Goal: Task Accomplishment & Management: Use online tool/utility

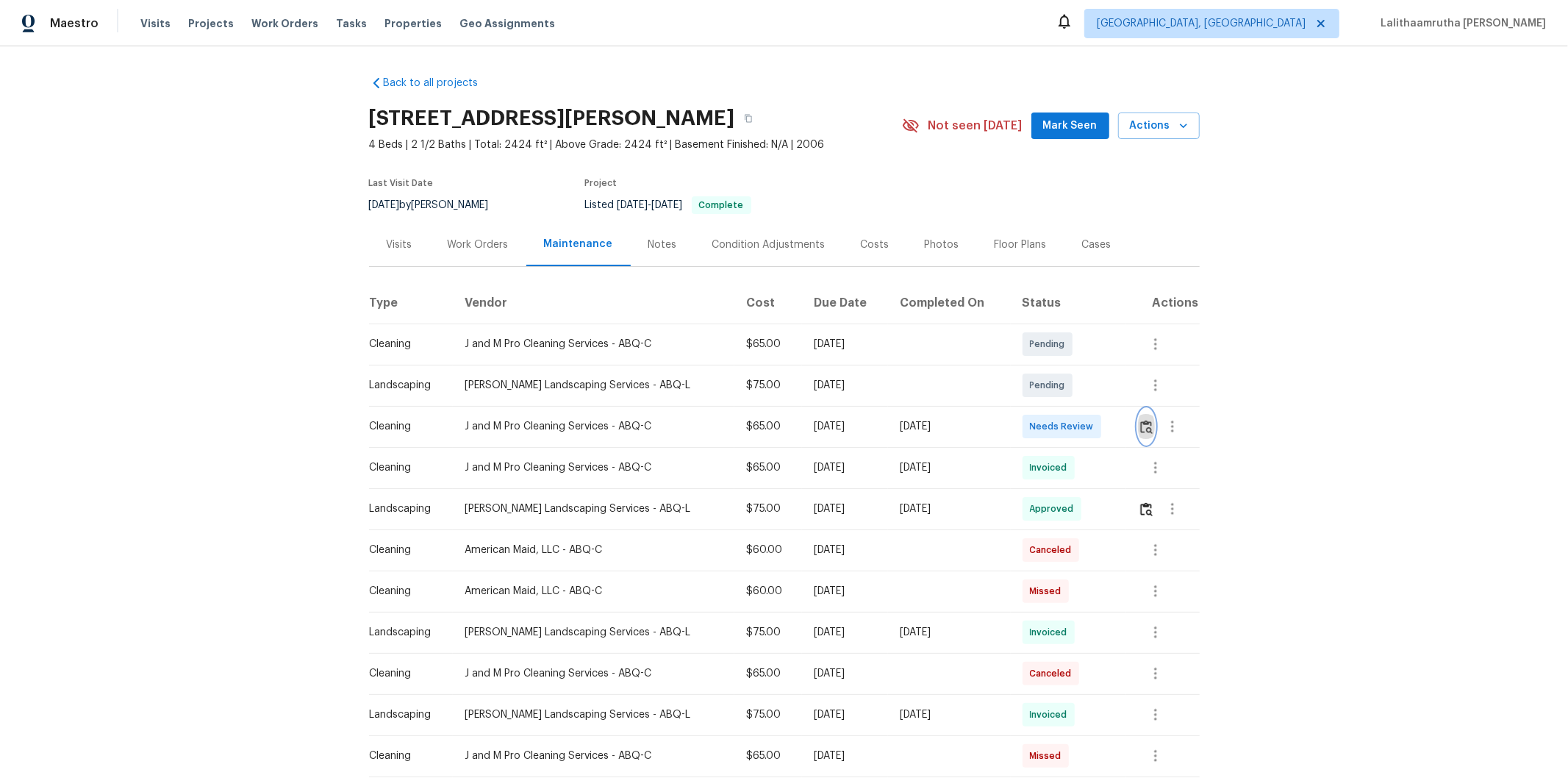
click at [1115, 420] on img "button" at bounding box center [1146, 427] width 13 height 14
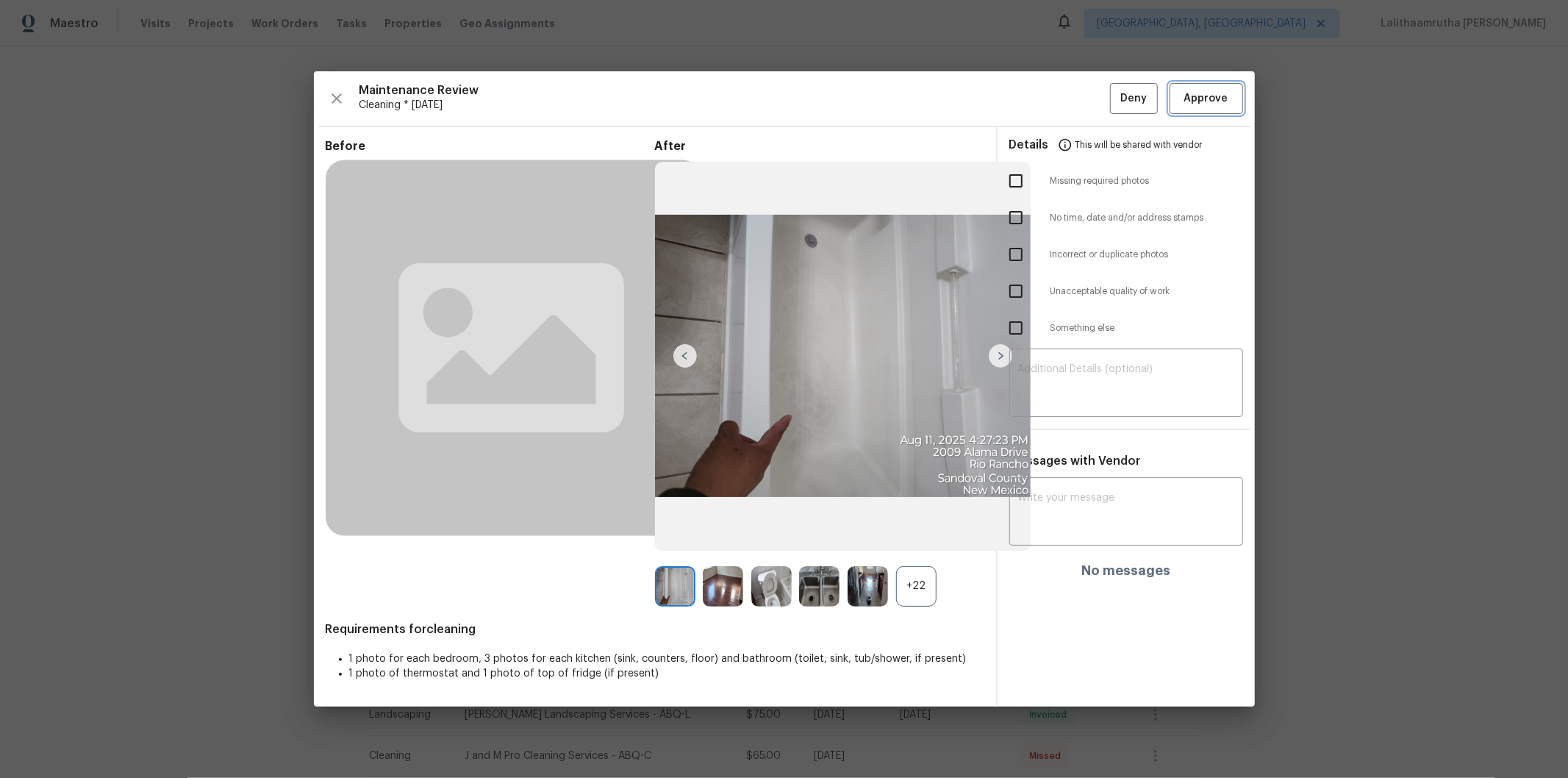
click at [1115, 98] on span "Approve" at bounding box center [1207, 99] width 44 height 19
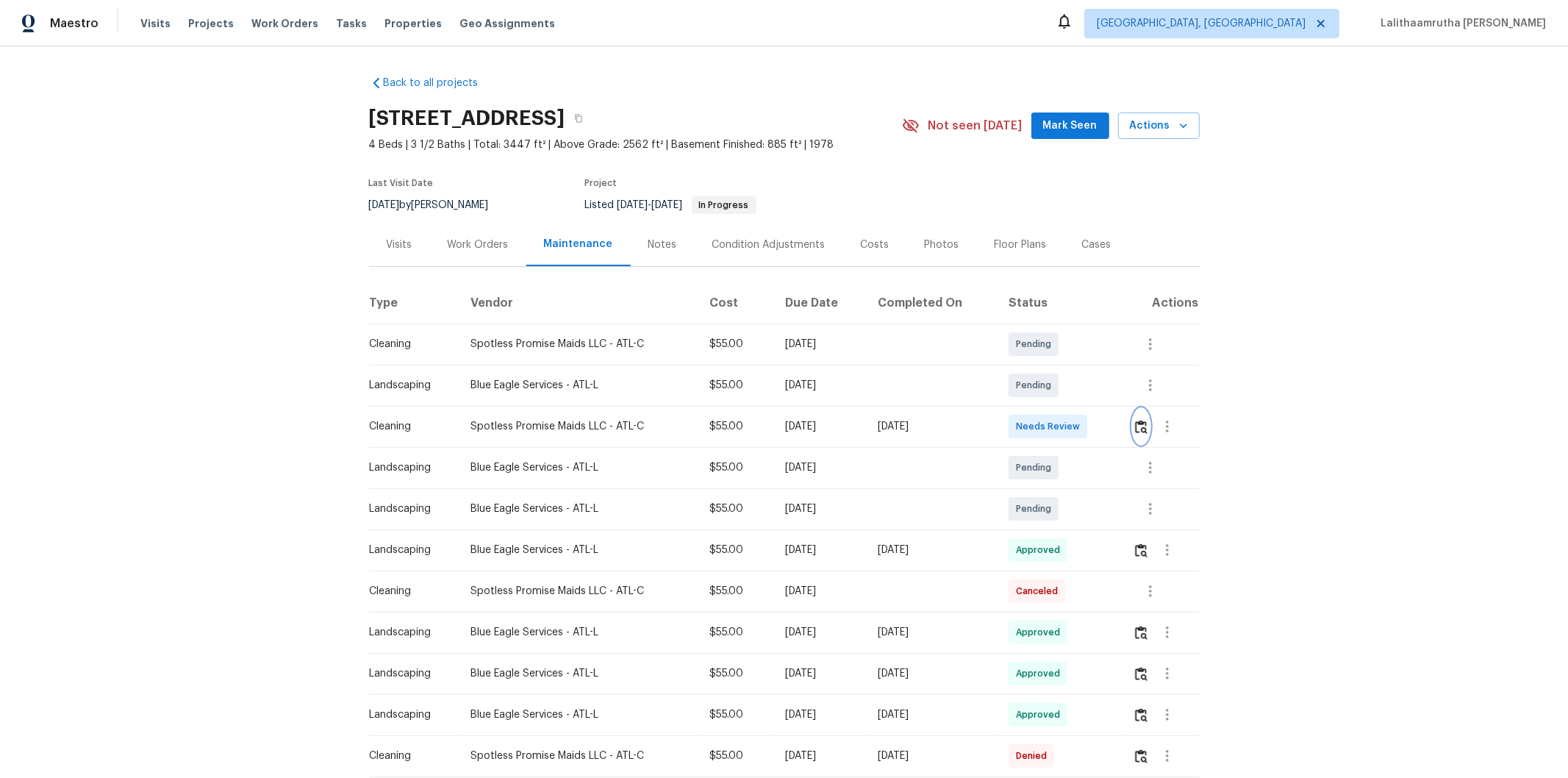
click at [1085, 425] on img "button" at bounding box center [1141, 427] width 13 height 14
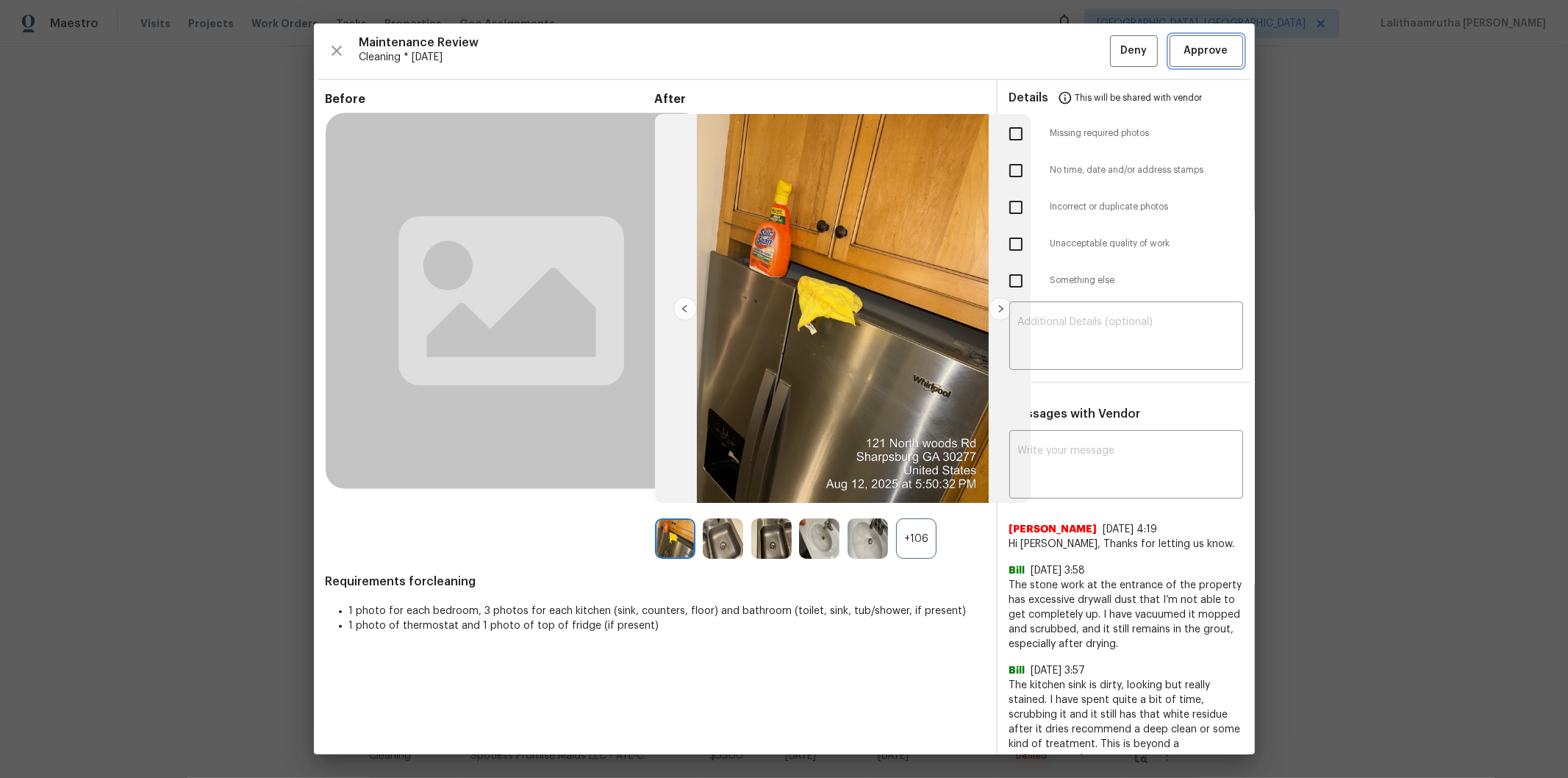
click at [1085, 63] on button "Approve" at bounding box center [1206, 51] width 74 height 31
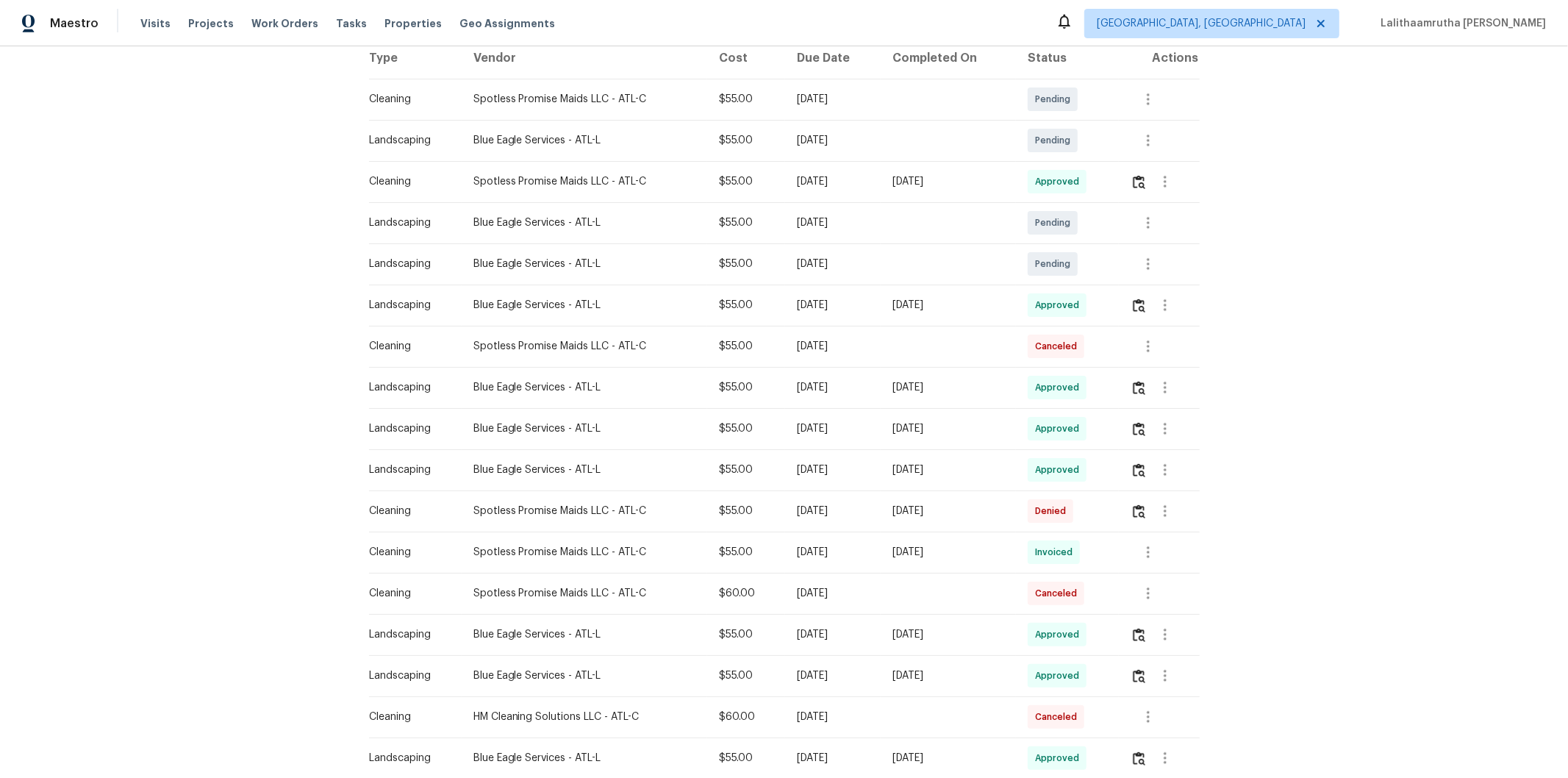
scroll to position [81, 0]
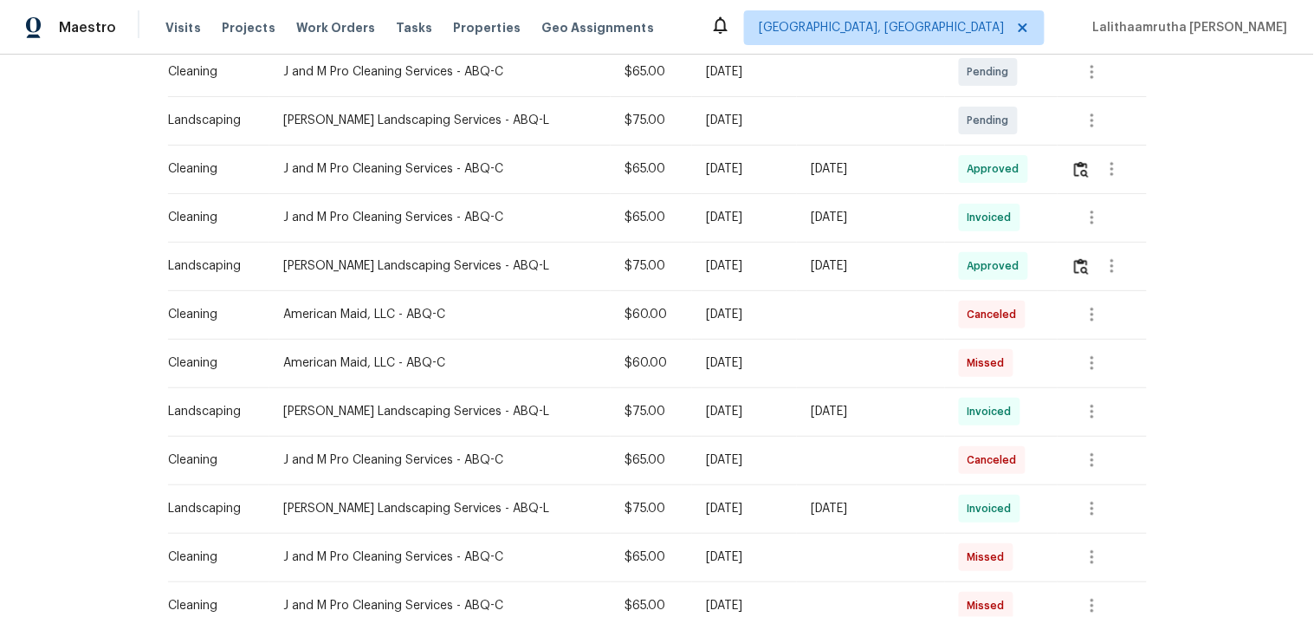
scroll to position [385, 0]
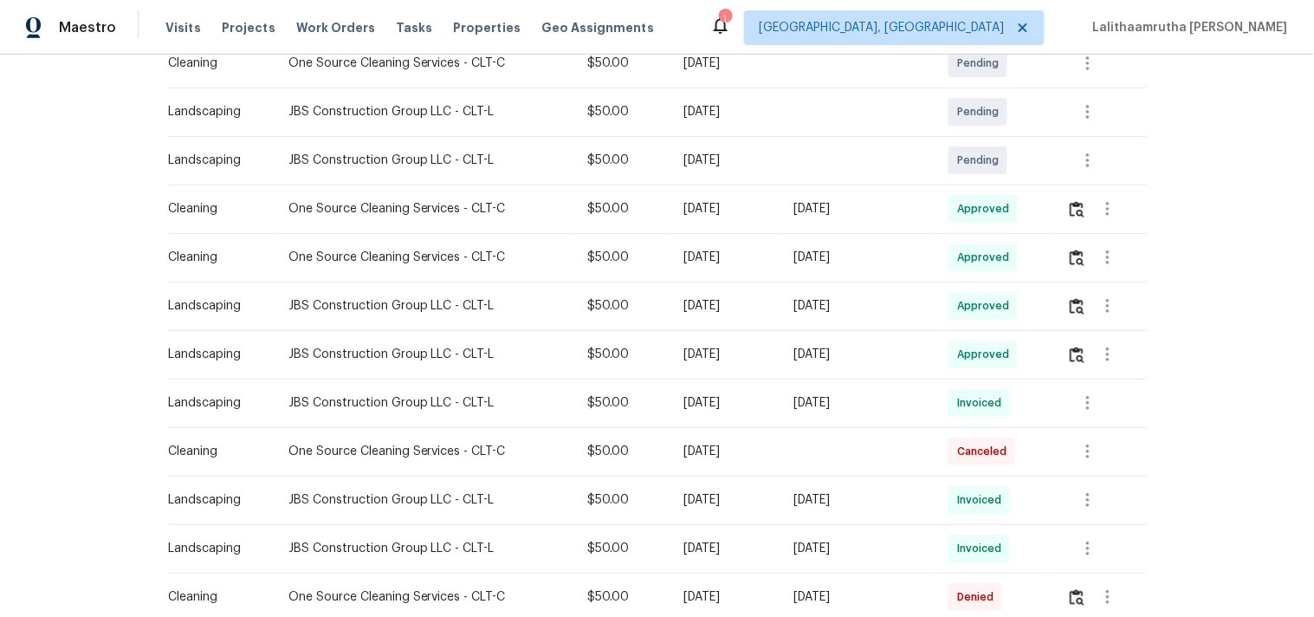
scroll to position [769, 0]
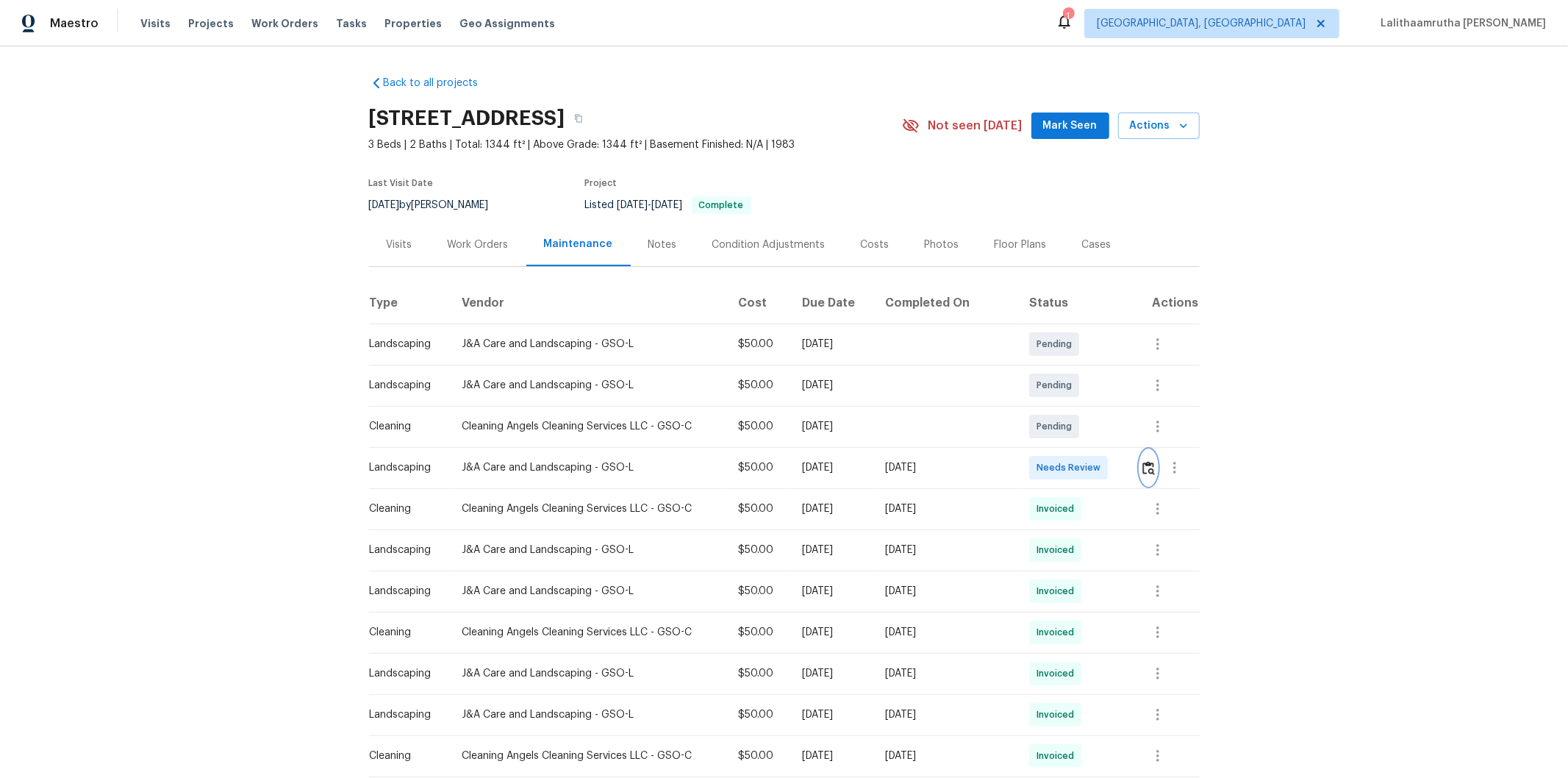
click at [1115, 463] on button "button" at bounding box center [1149, 467] width 17 height 36
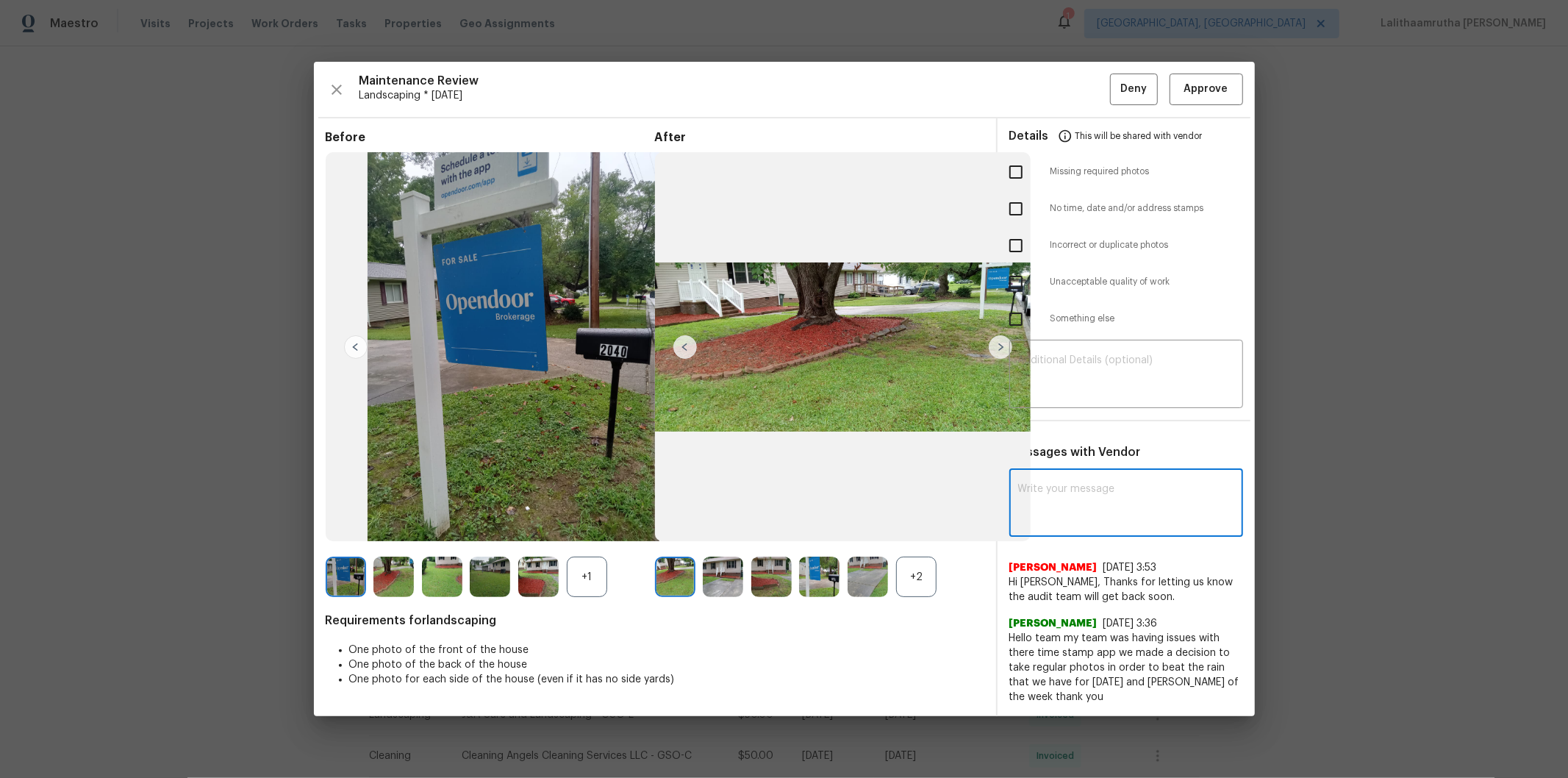
click at [1115, 494] on textarea at bounding box center [1126, 504] width 216 height 42
paste textarea "Maintenance Audit Team: Hello! Unfortunately this landscaping visit completed o…"
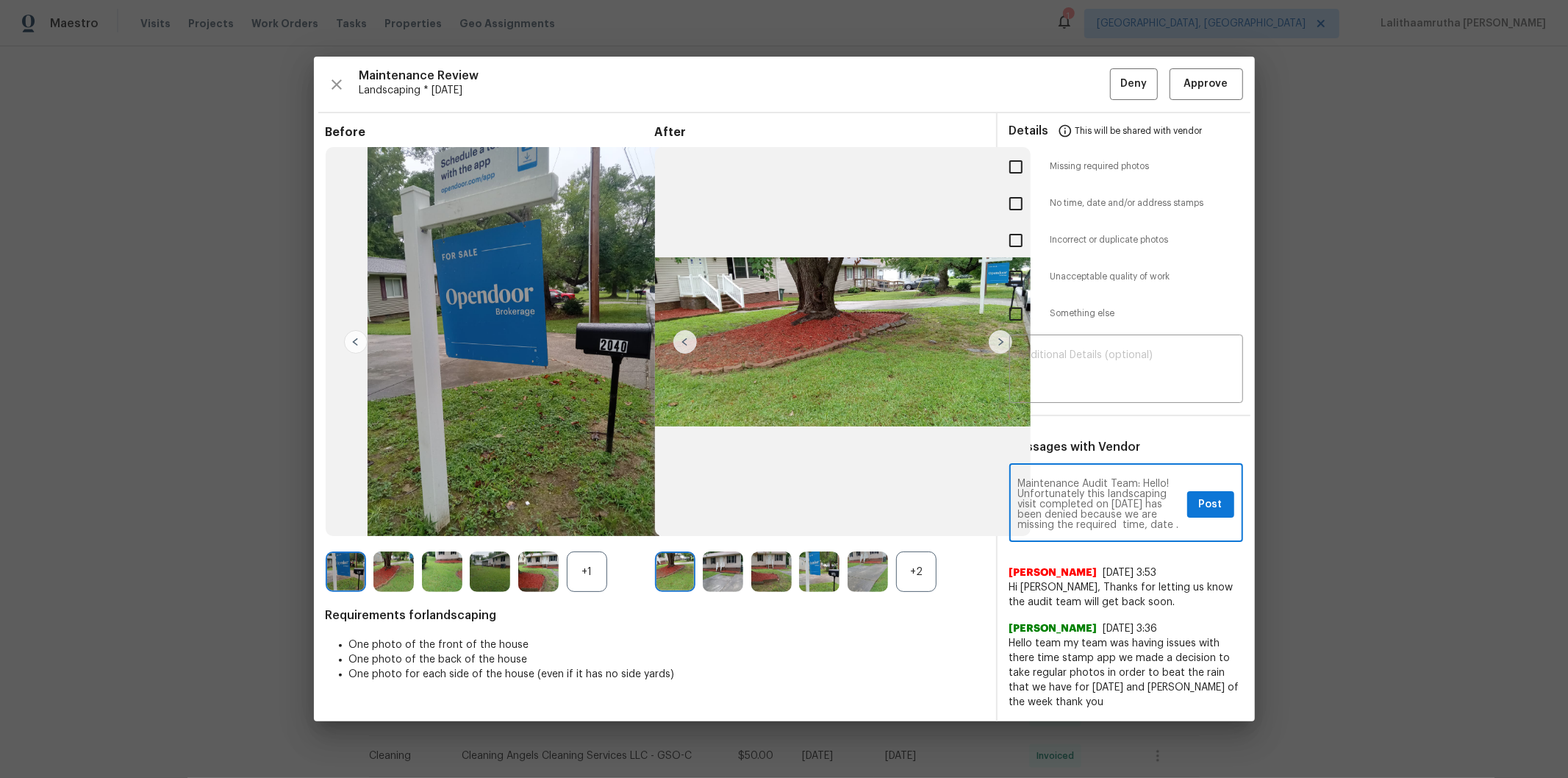
scroll to position [113, 0]
type textarea "Maintenance Audit Team: Hello! Unfortunately this landscaping visit completed o…"
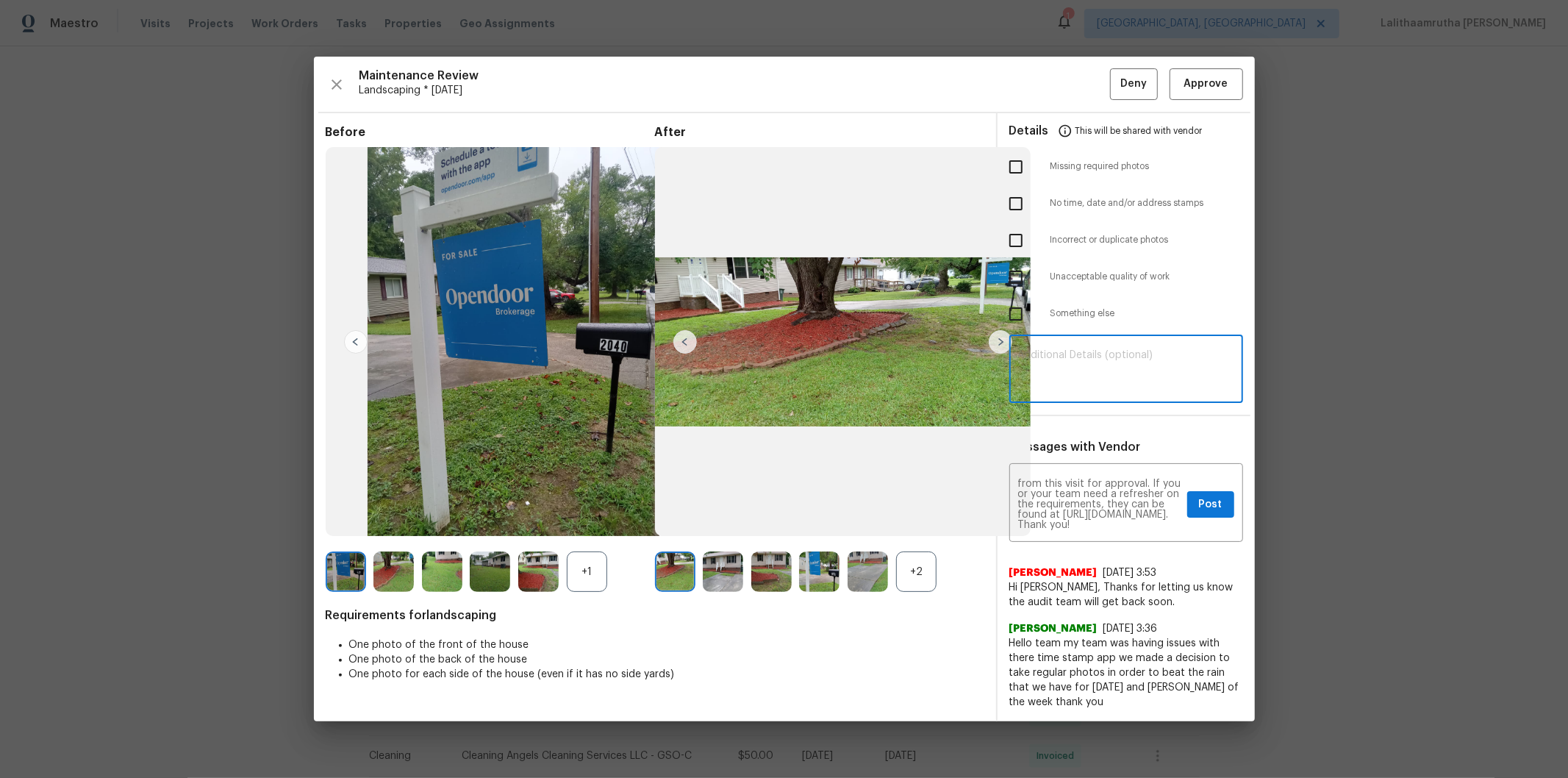
click at [1115, 378] on textarea at bounding box center [1126, 370] width 216 height 42
paste textarea "Maintenance Audit Team: Hello! Unfortunately this landscaping visit completed o…"
type textarea "Maintenance Audit Team: Hello! Unfortunately this landscaping visit completed o…"
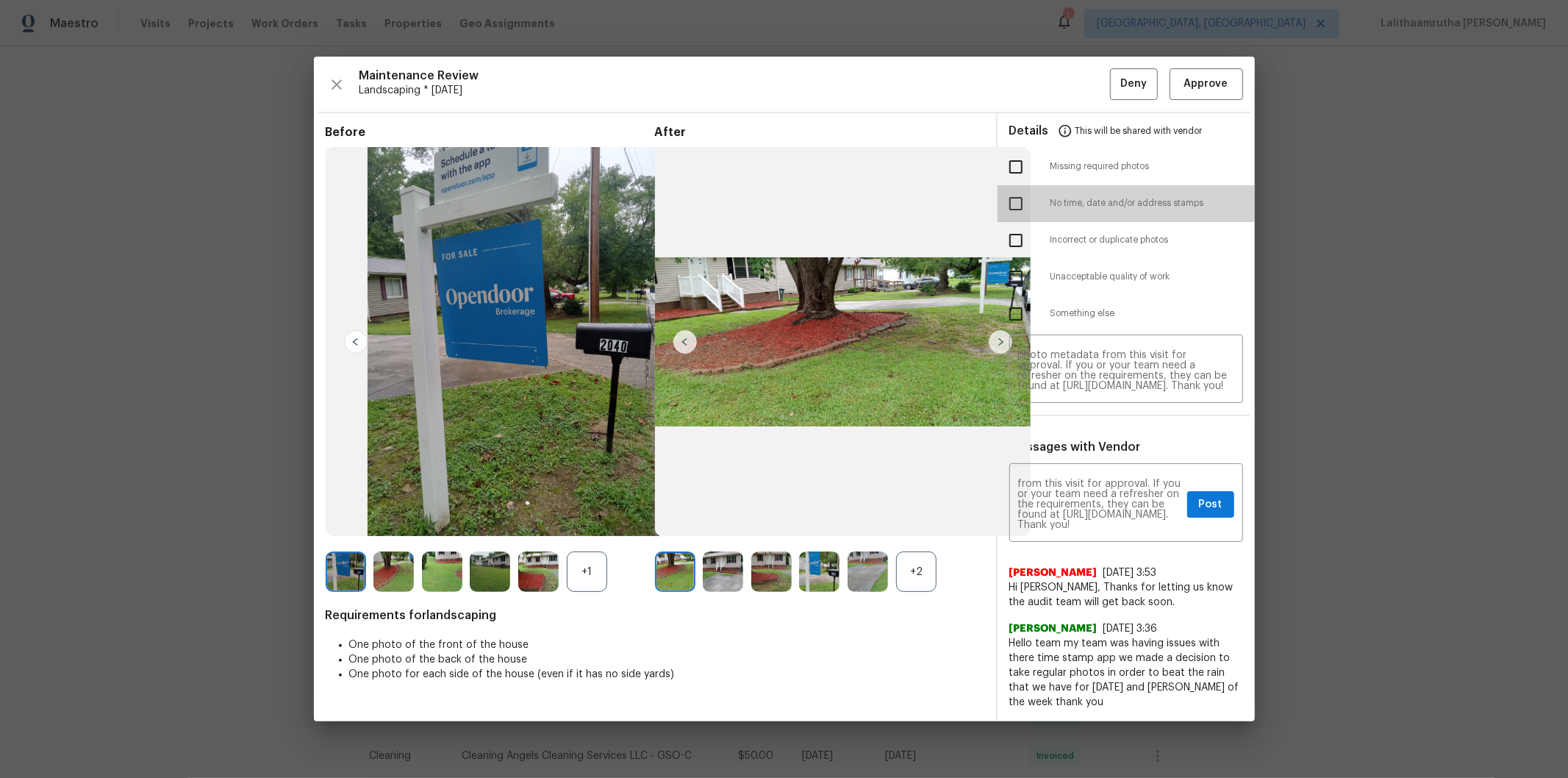
click at [1005, 202] on input "checkbox" at bounding box center [1016, 204] width 31 height 31
checkbox input "true"
click at [1115, 487] on div "Maintenance Audit Team: Hello! Unfortunately this landscaping visit completed o…" at bounding box center [1127, 504] width 234 height 75
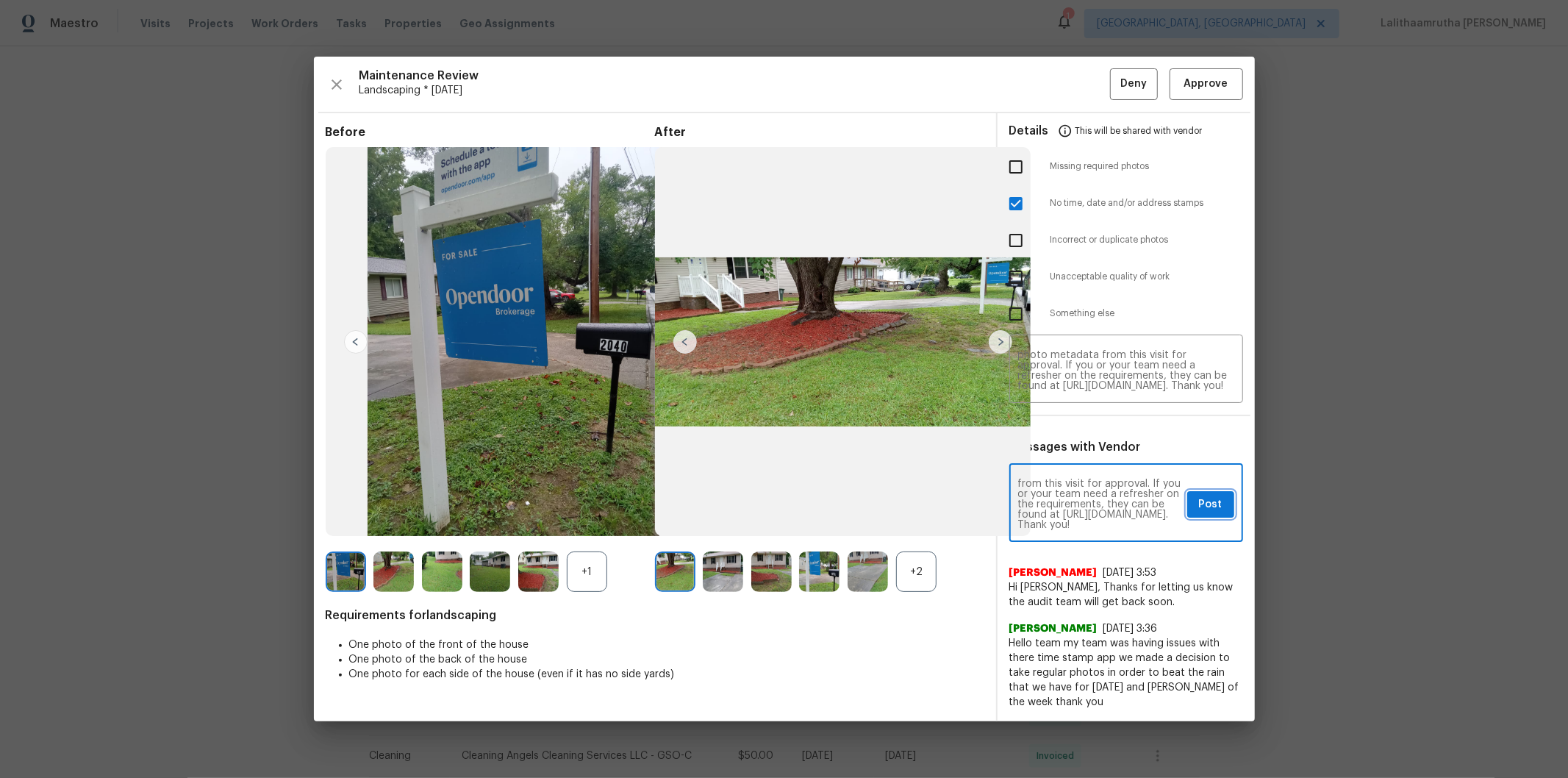
click at [1115, 504] on span "Post" at bounding box center [1211, 505] width 24 height 19
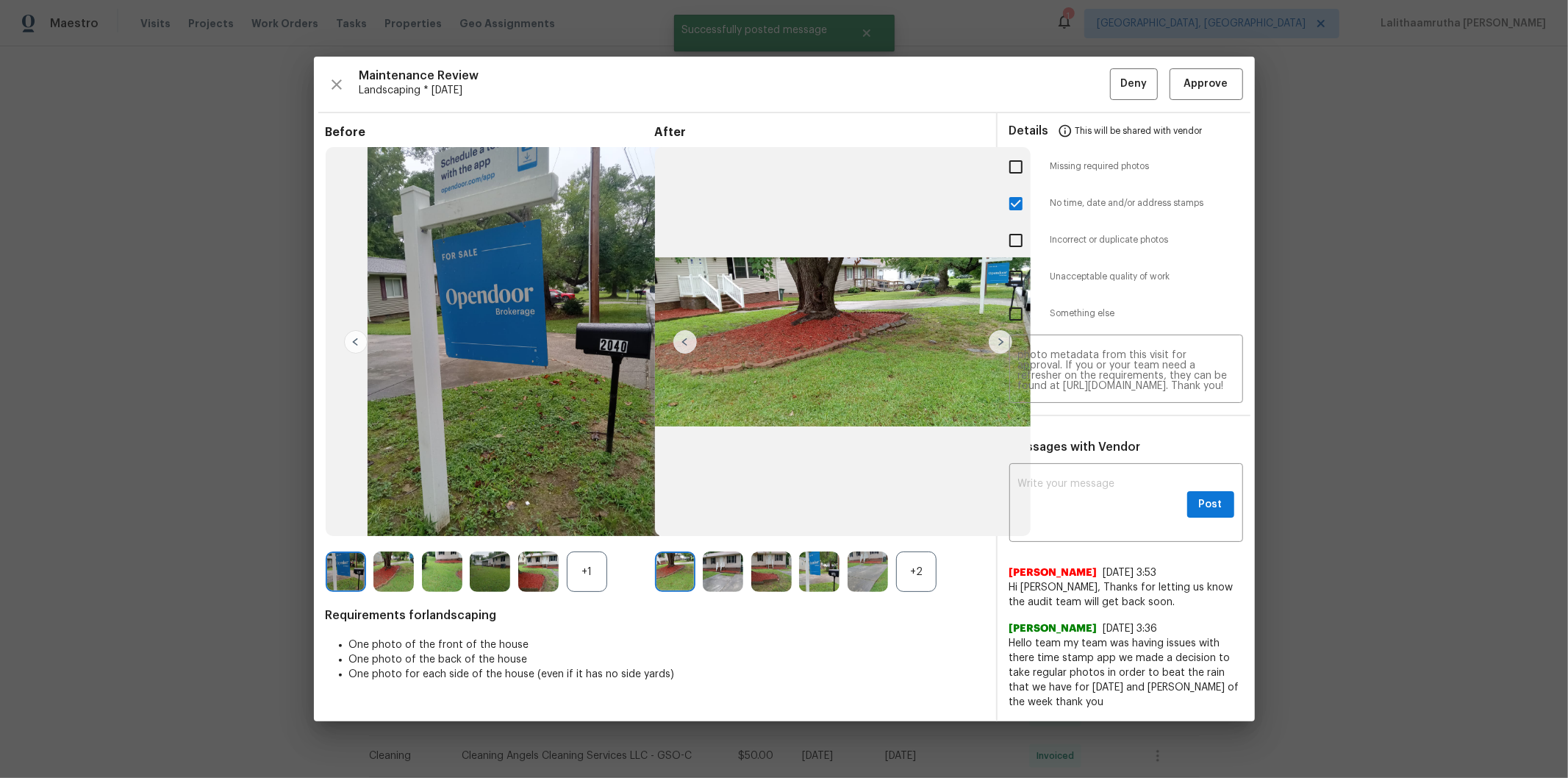
scroll to position [0, 0]
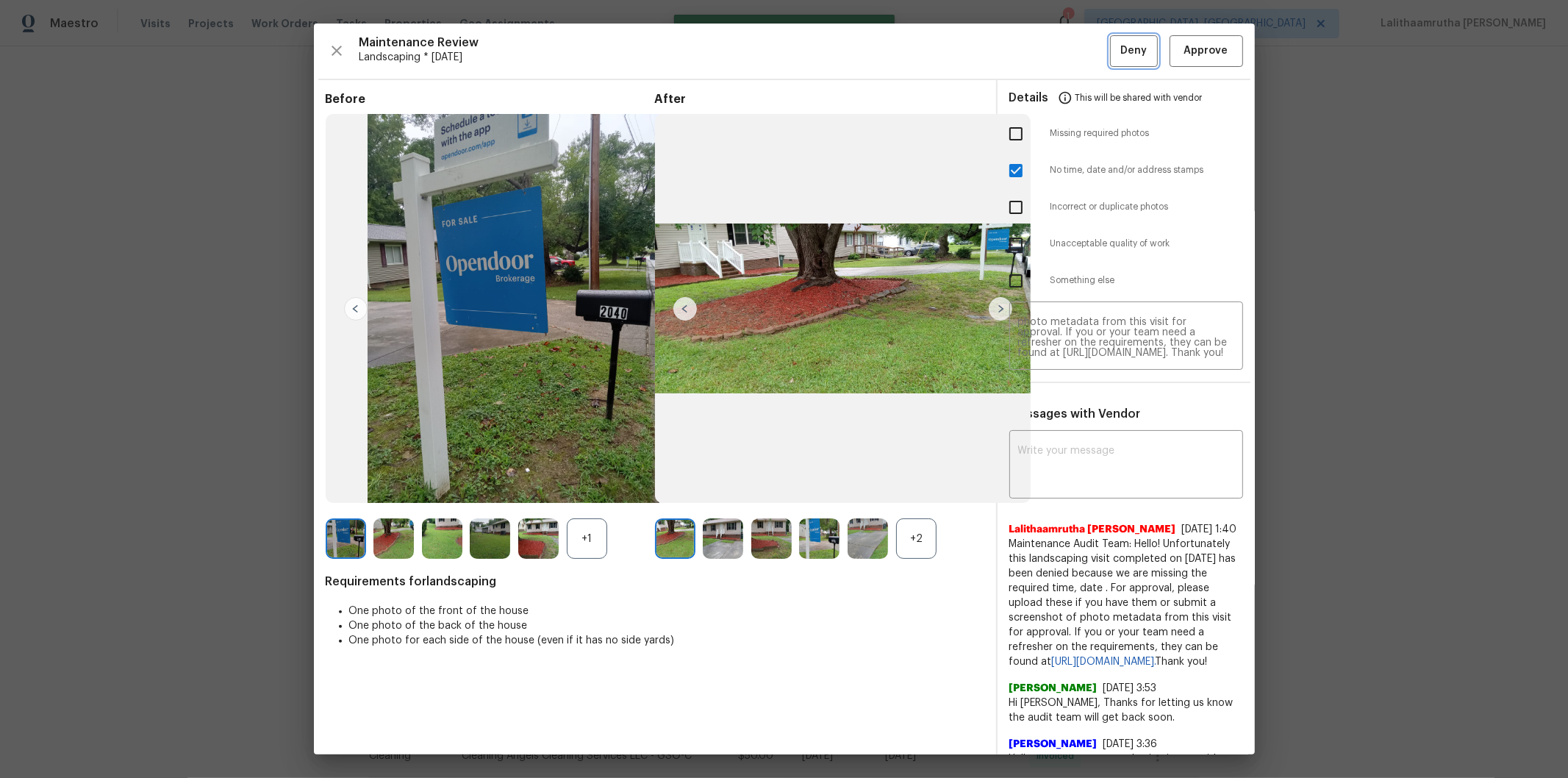
click at [1115, 59] on span "Deny" at bounding box center [1133, 51] width 26 height 19
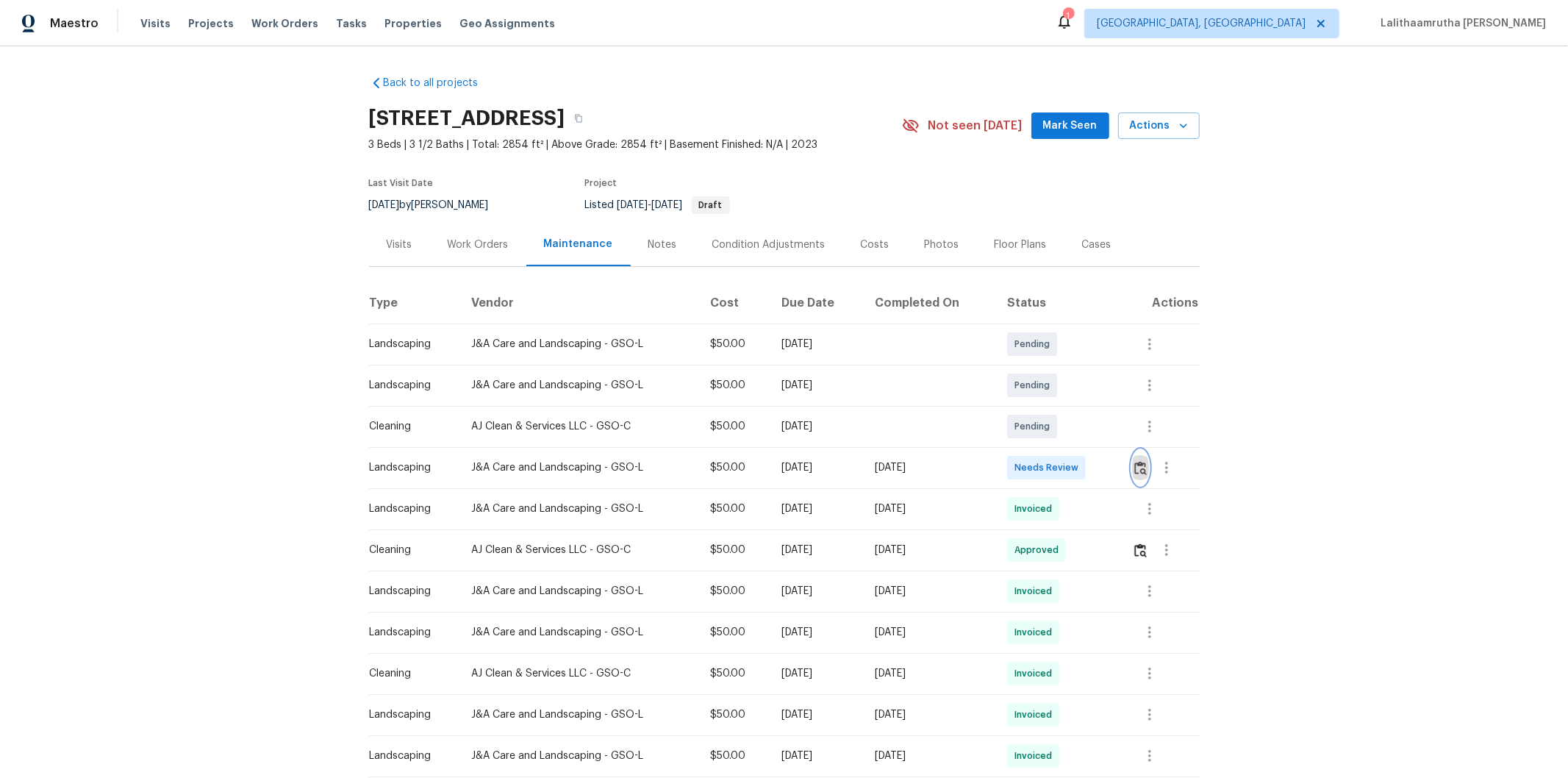
click at [1115, 468] on img "button" at bounding box center [1140, 467] width 13 height 14
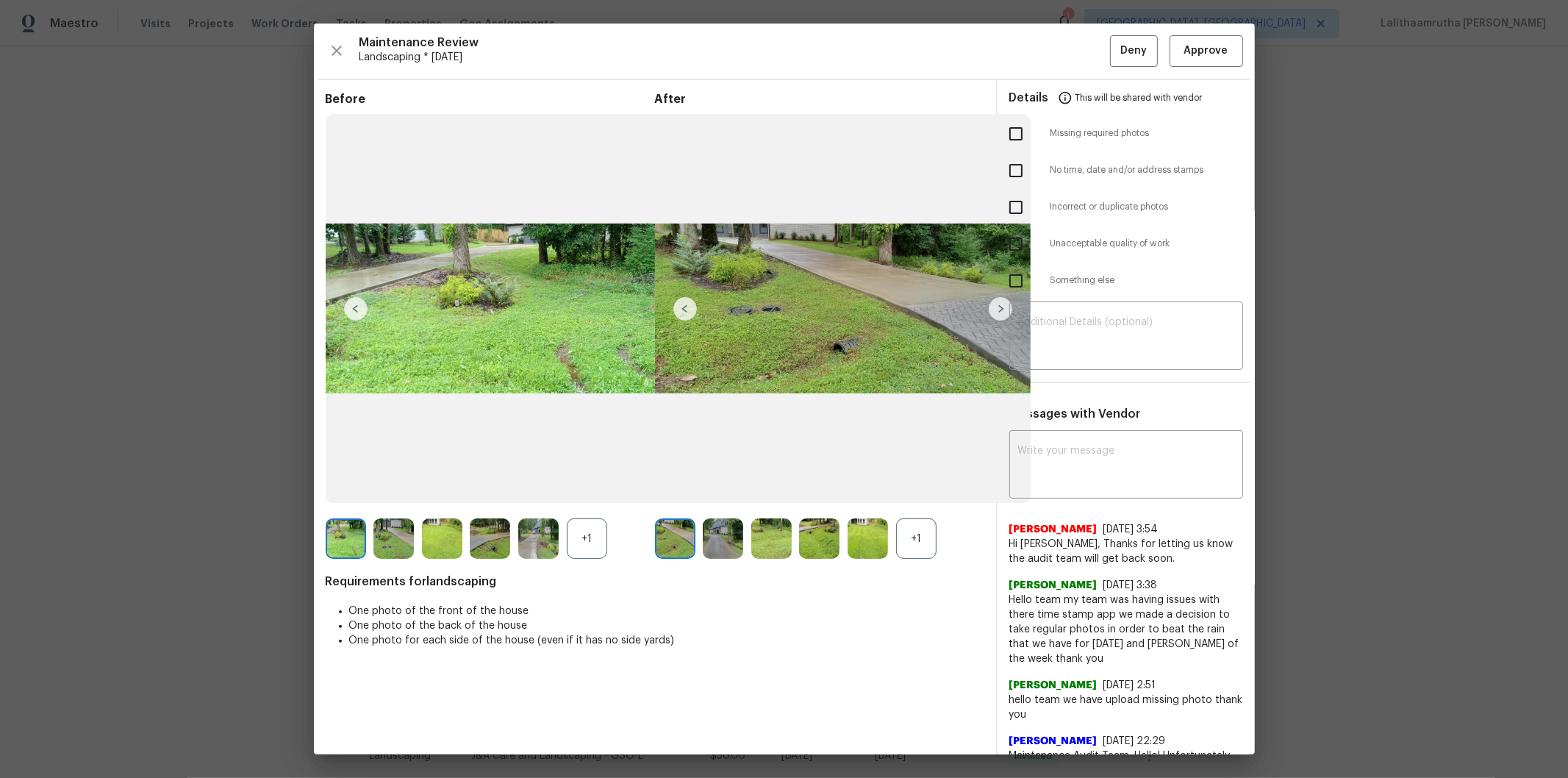
click at [569, 523] on div "+1" at bounding box center [587, 539] width 41 height 41
click at [900, 523] on div "+1" at bounding box center [916, 539] width 41 height 41
click at [580, 523] on img at bounding box center [587, 539] width 41 height 41
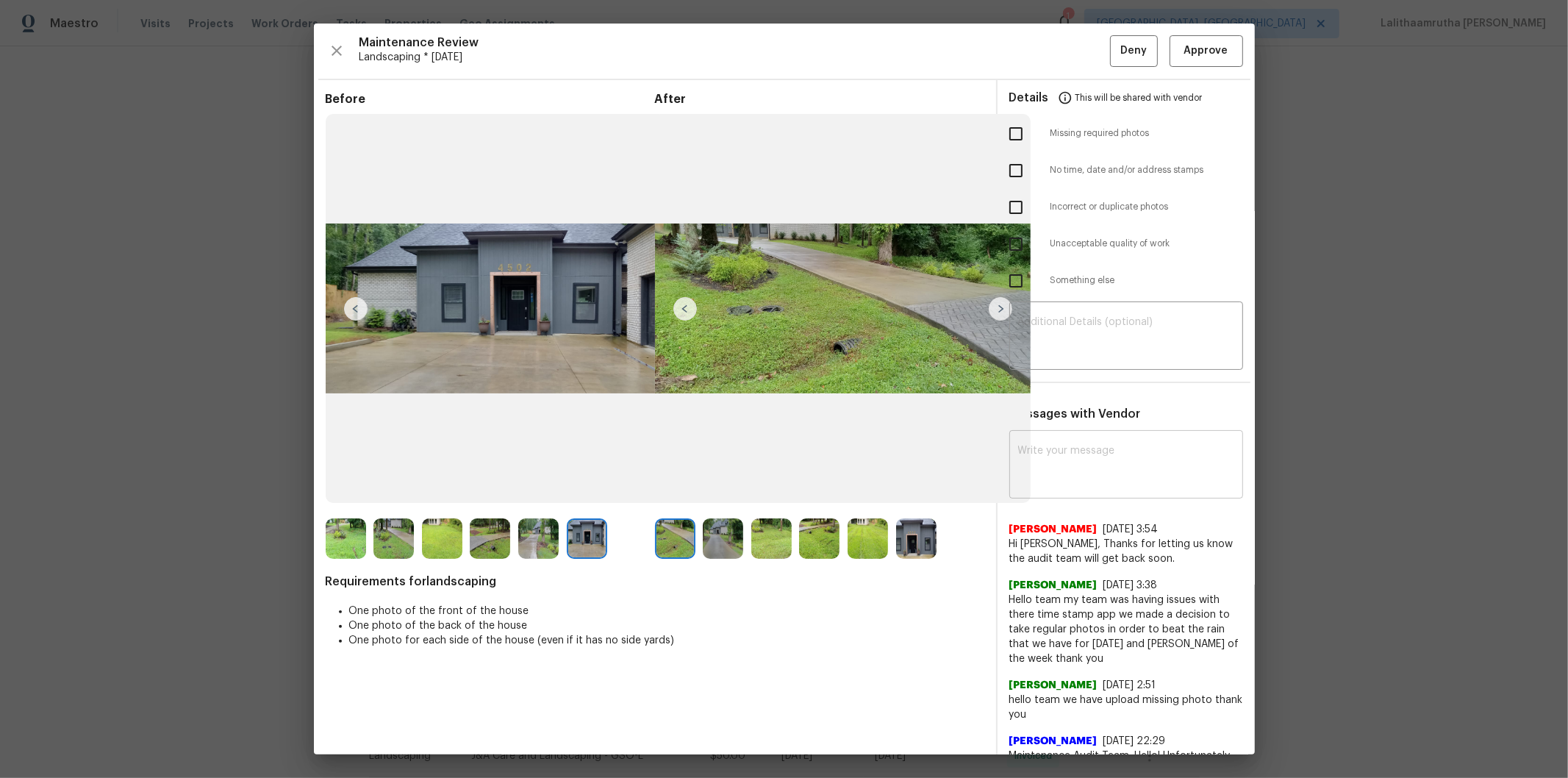
click at [1115, 443] on div "x ​" at bounding box center [1127, 466] width 234 height 64
paste textarea "Maintenance Audit Team: Hello! Unfortunately this landscaping visit completed o…"
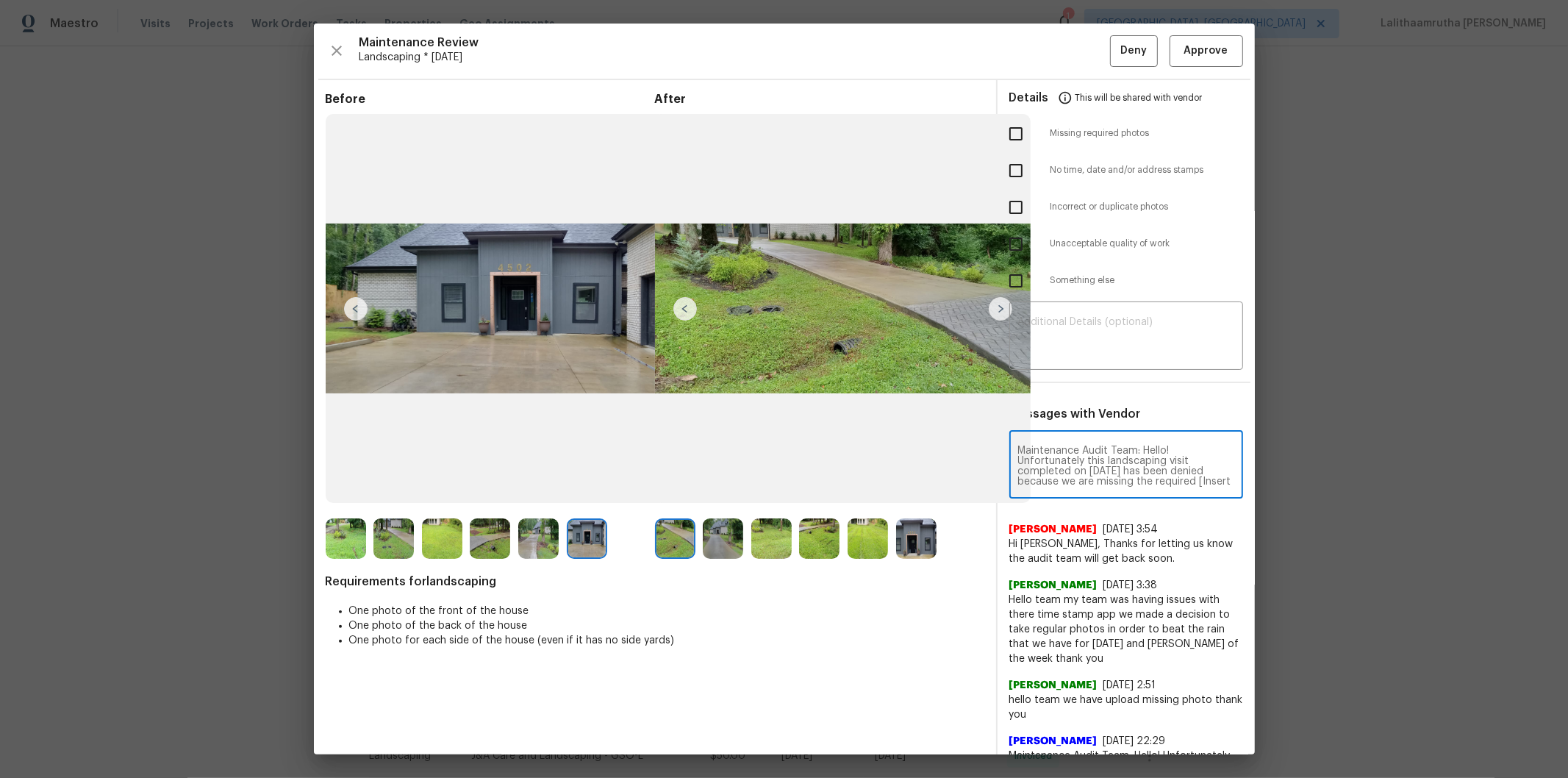
scroll to position [113, 0]
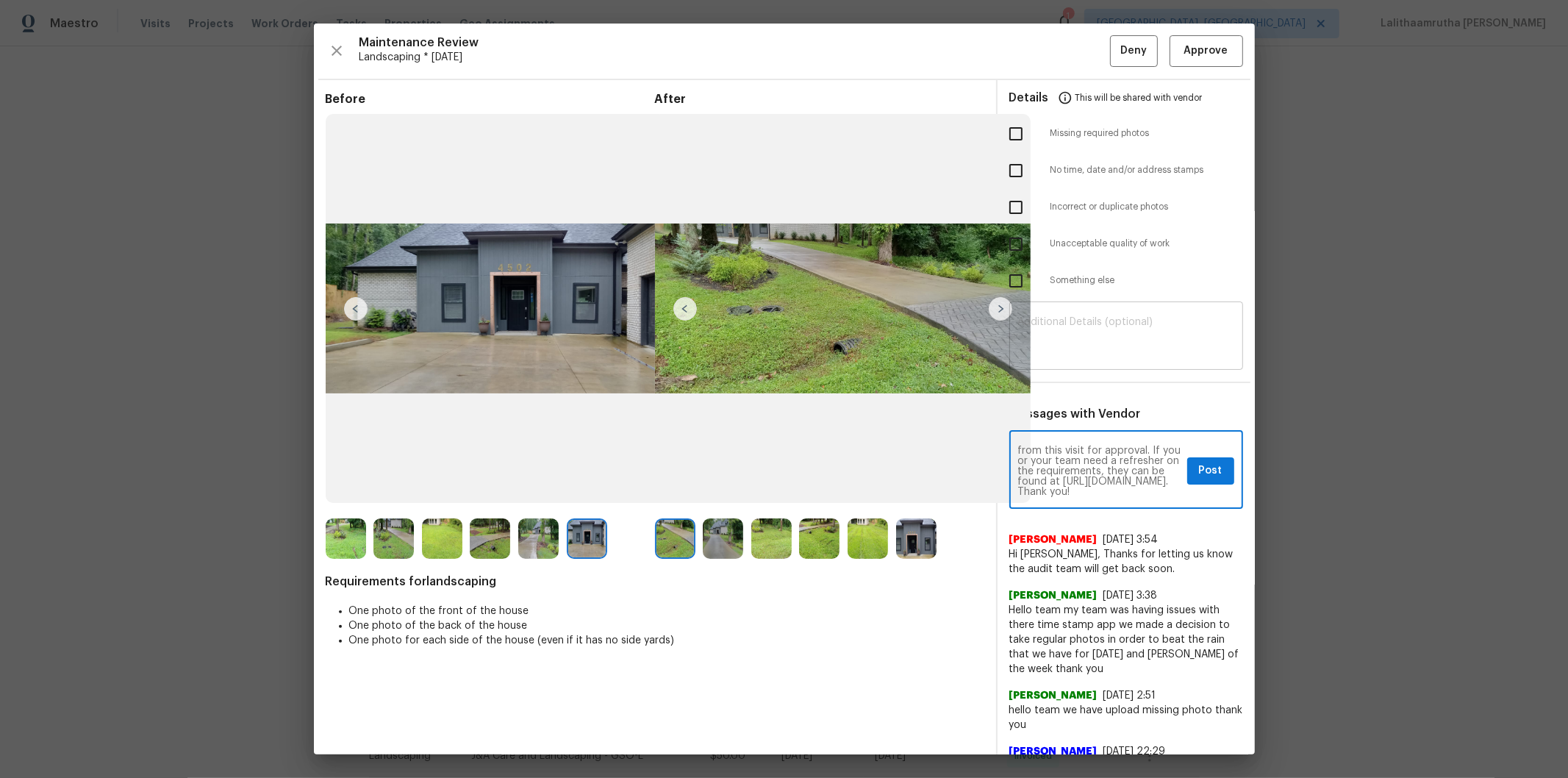
type textarea "Maintenance Audit Team: Hello! Unfortunately this landscaping visit completed o…"
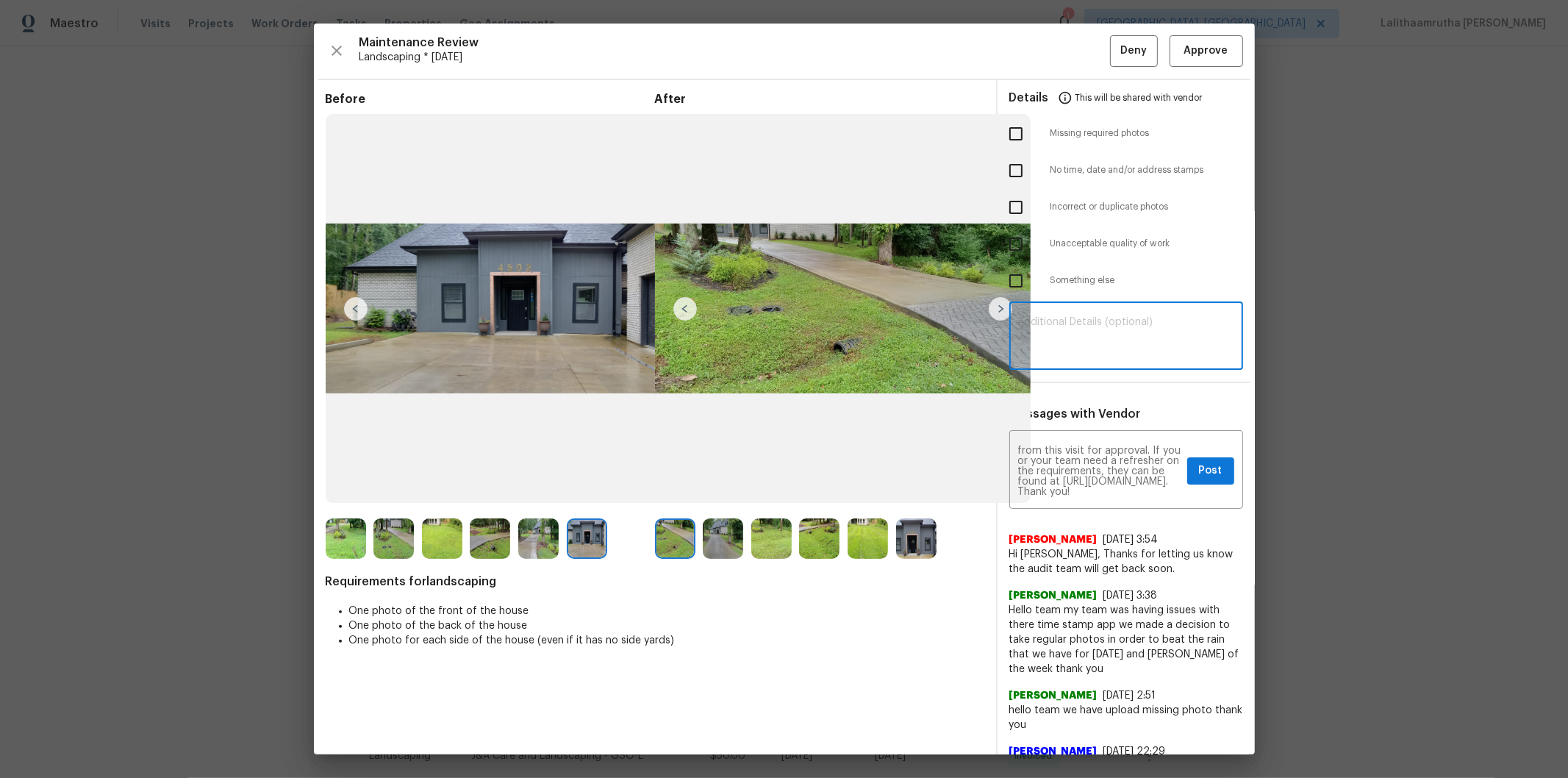
click at [1109, 340] on textarea at bounding box center [1126, 337] width 216 height 42
paste textarea "Maintenance Audit Team: Hello! Unfortunately this landscaping visit completed o…"
type textarea "Maintenance Audit Team: Hello! Unfortunately this landscaping visit completed o…"
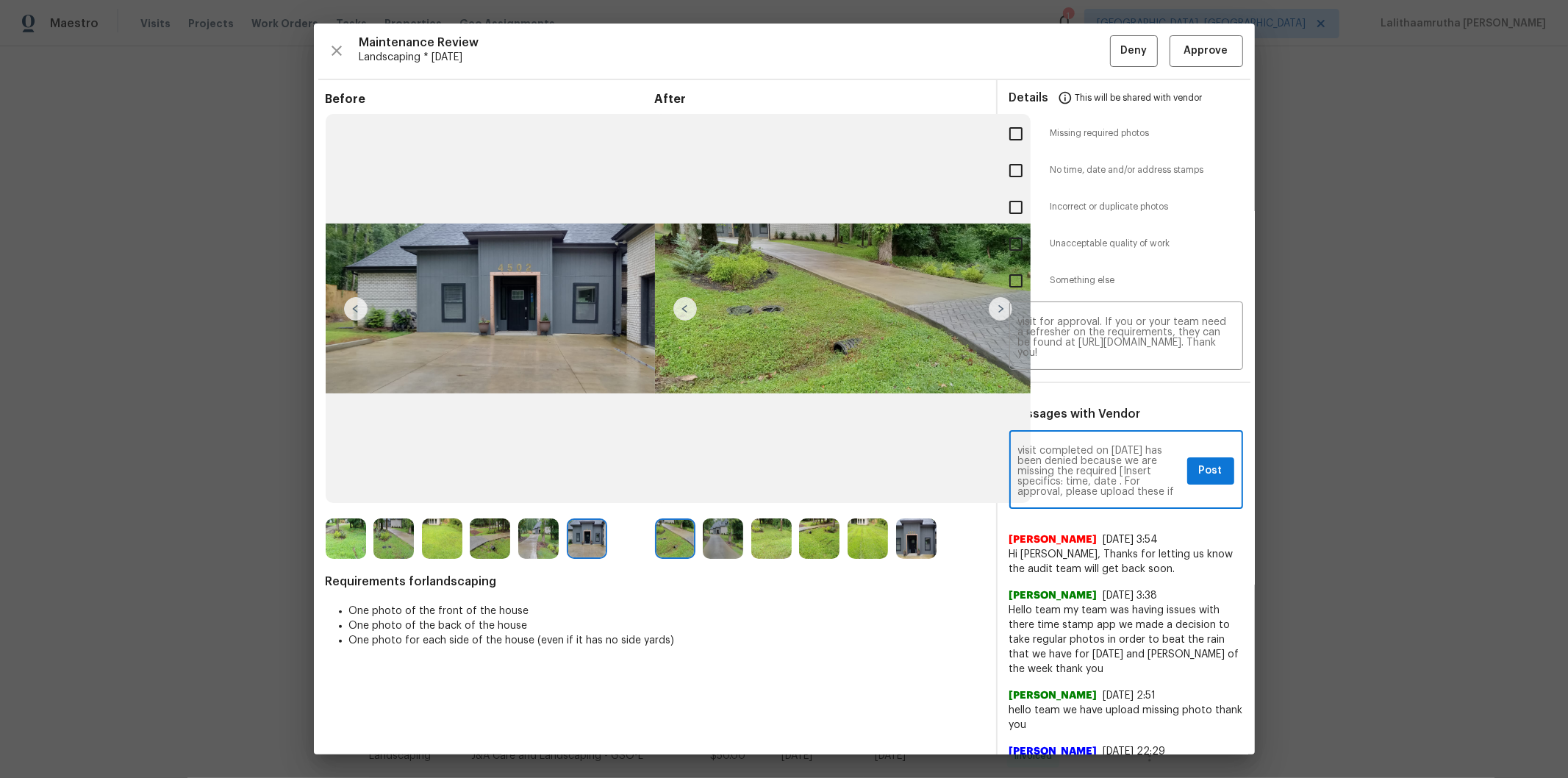
scroll to position [32, 0]
click at [1091, 474] on textarea "Maintenance Audit Team: Hello! Unfortunately this landscaping visit completed o…" at bounding box center [1100, 471] width 163 height 52
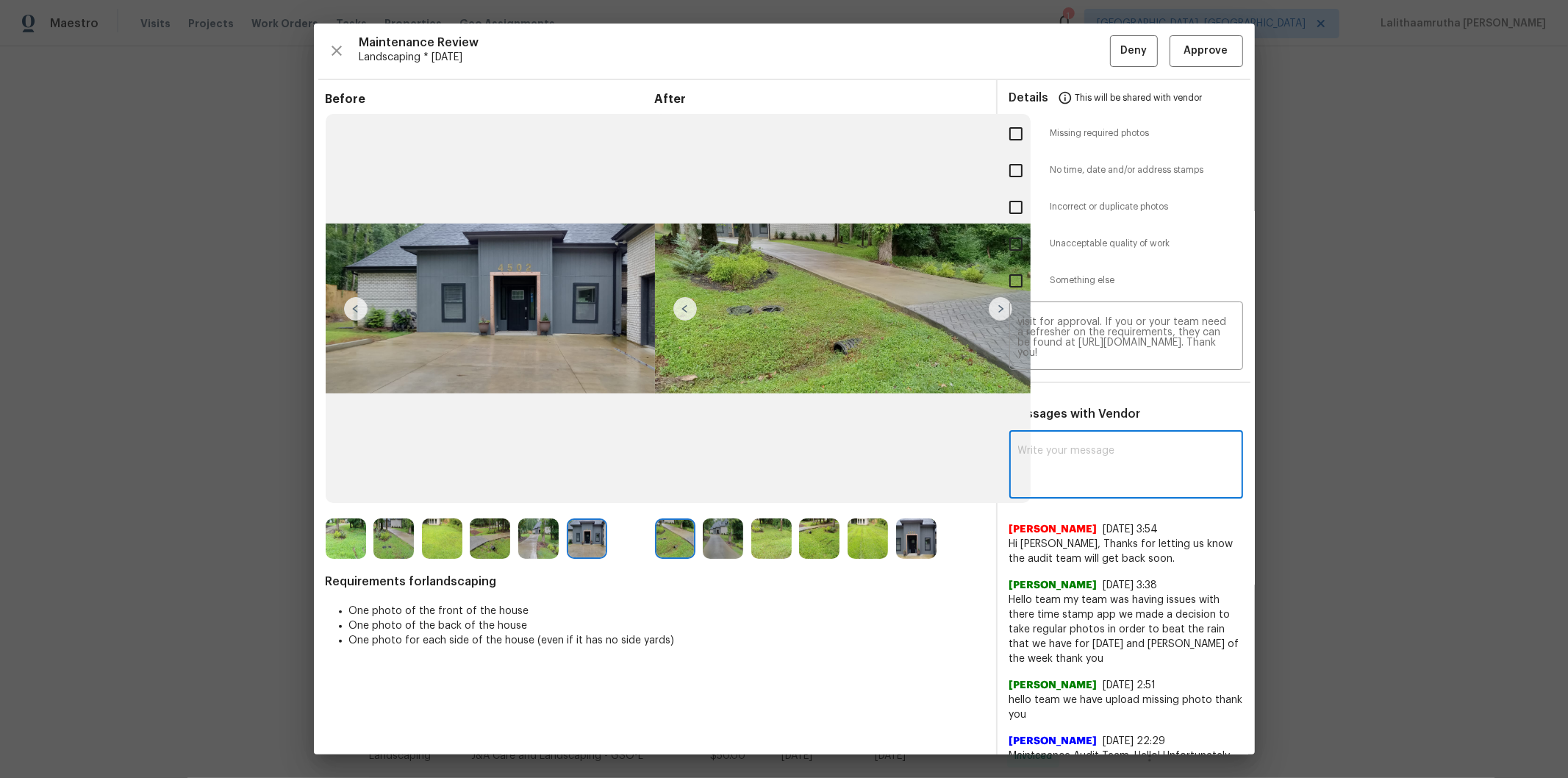
scroll to position [0, 0]
click at [1115, 335] on textarea "Maintenance Audit Team: Hello! Unfortunately this landscaping visit completed o…" at bounding box center [1126, 337] width 216 height 42
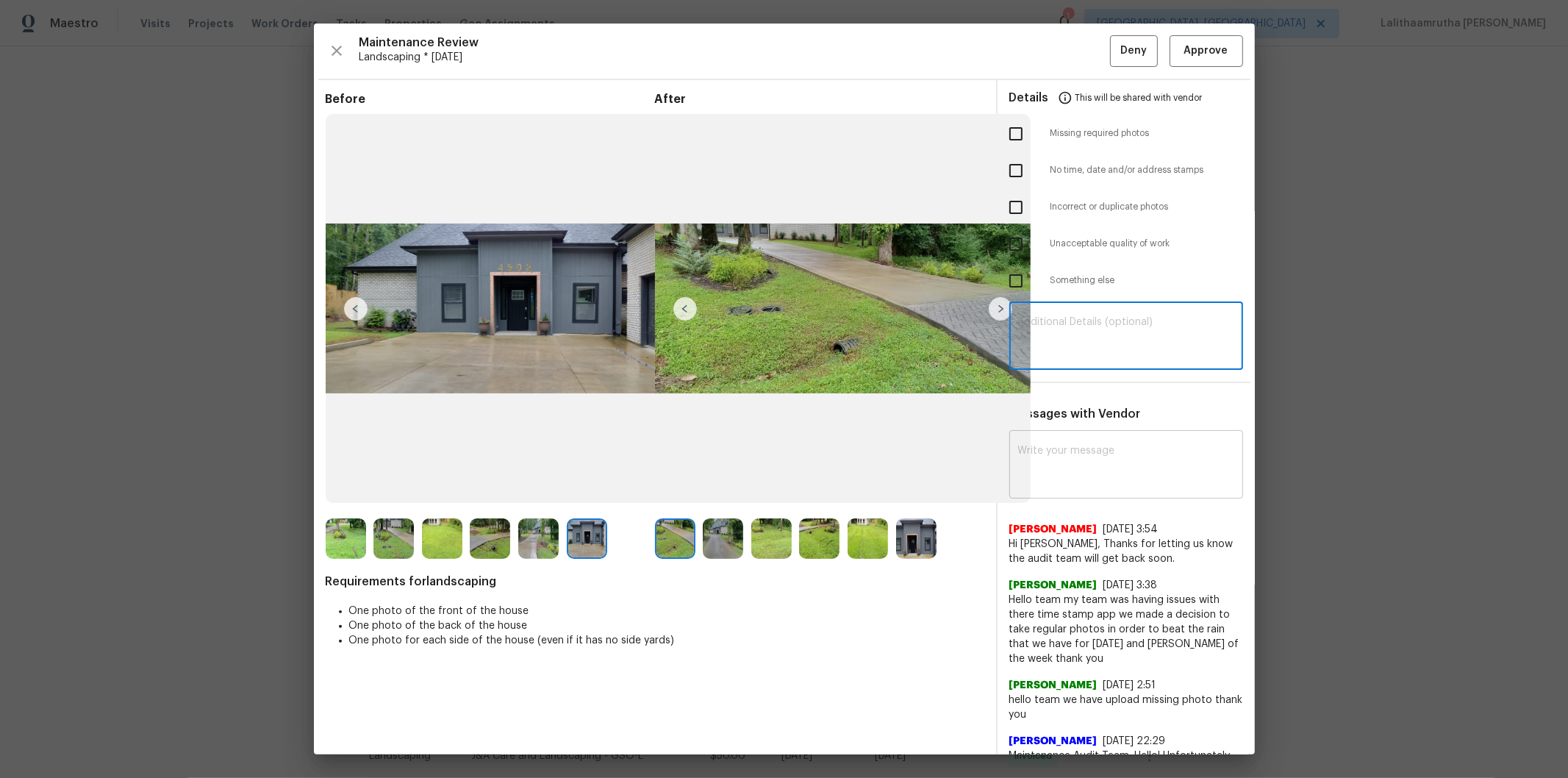
click at [1107, 462] on textarea at bounding box center [1126, 466] width 216 height 42
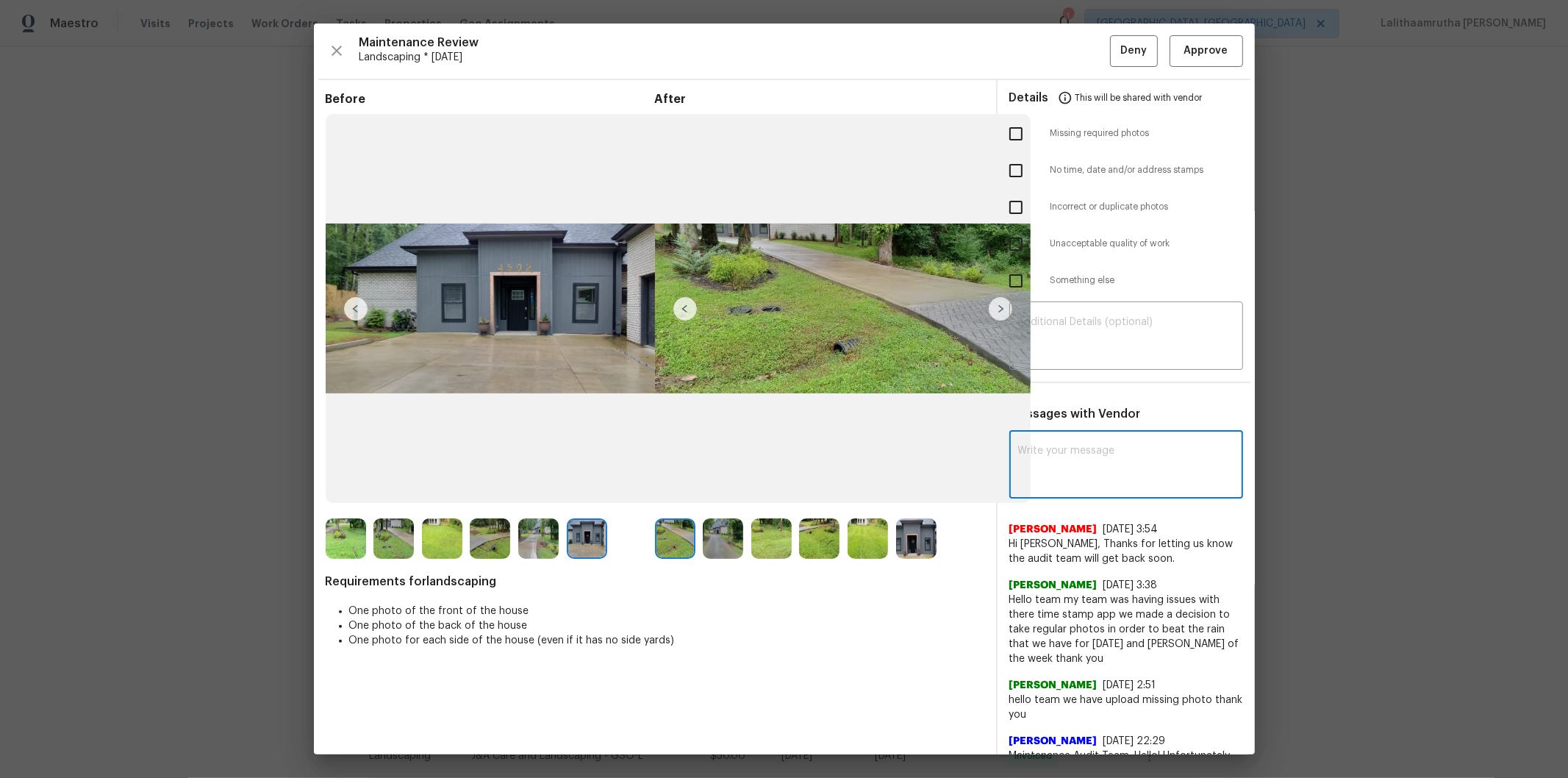
paste textarea "Maintenance Audit Team: Hello! Unfortunately this landscaping visit completed o…"
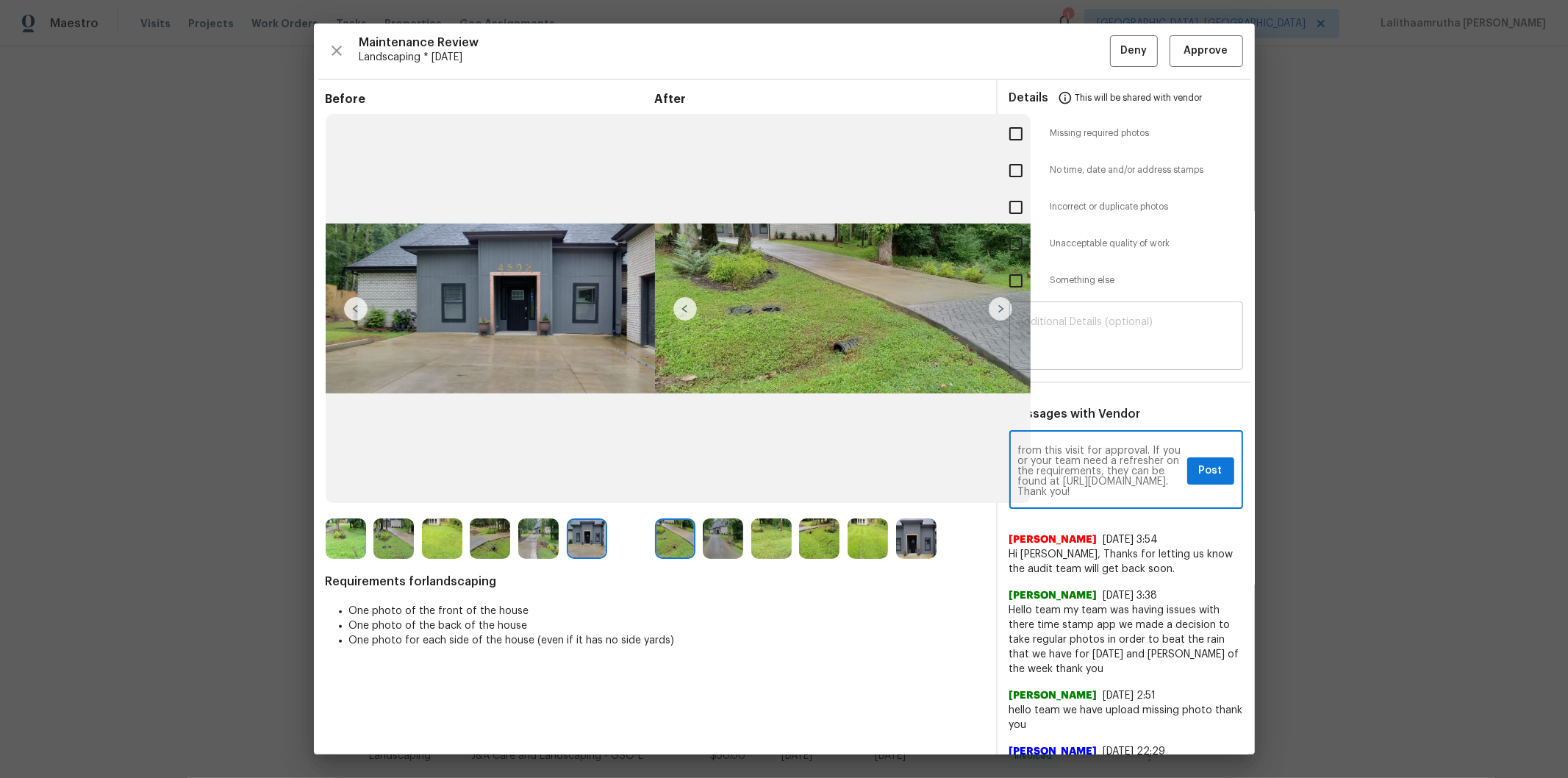
type textarea "Maintenance Audit Team: Hello! Unfortunately this landscaping visit completed o…"
click at [1111, 333] on textarea at bounding box center [1126, 337] width 216 height 42
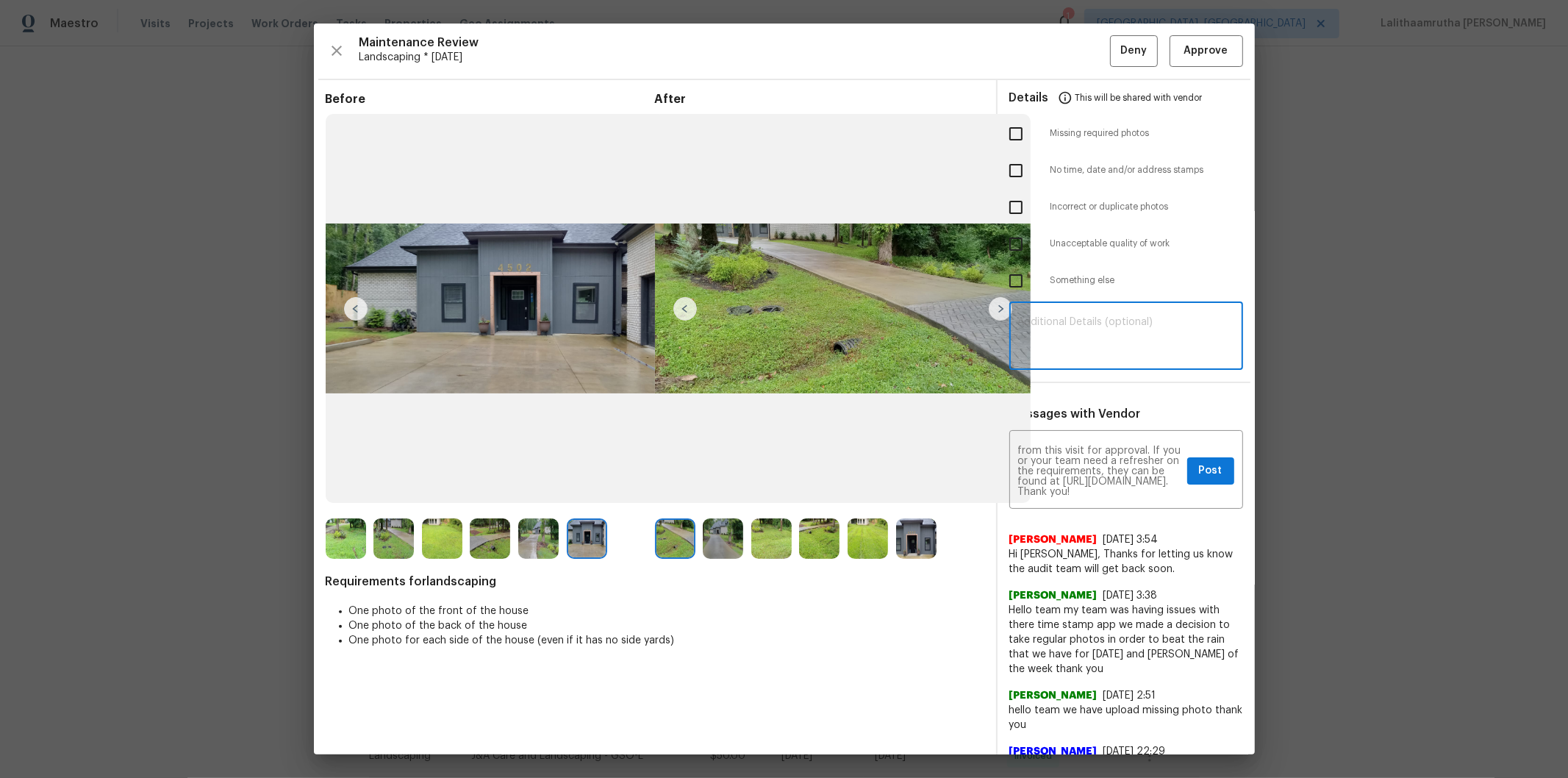
paste textarea "Maintenance Audit Team: Hello! Unfortunately this landscaping visit completed o…"
type textarea "Maintenance Audit Team: Hello! Unfortunately this landscaping visit completed o…"
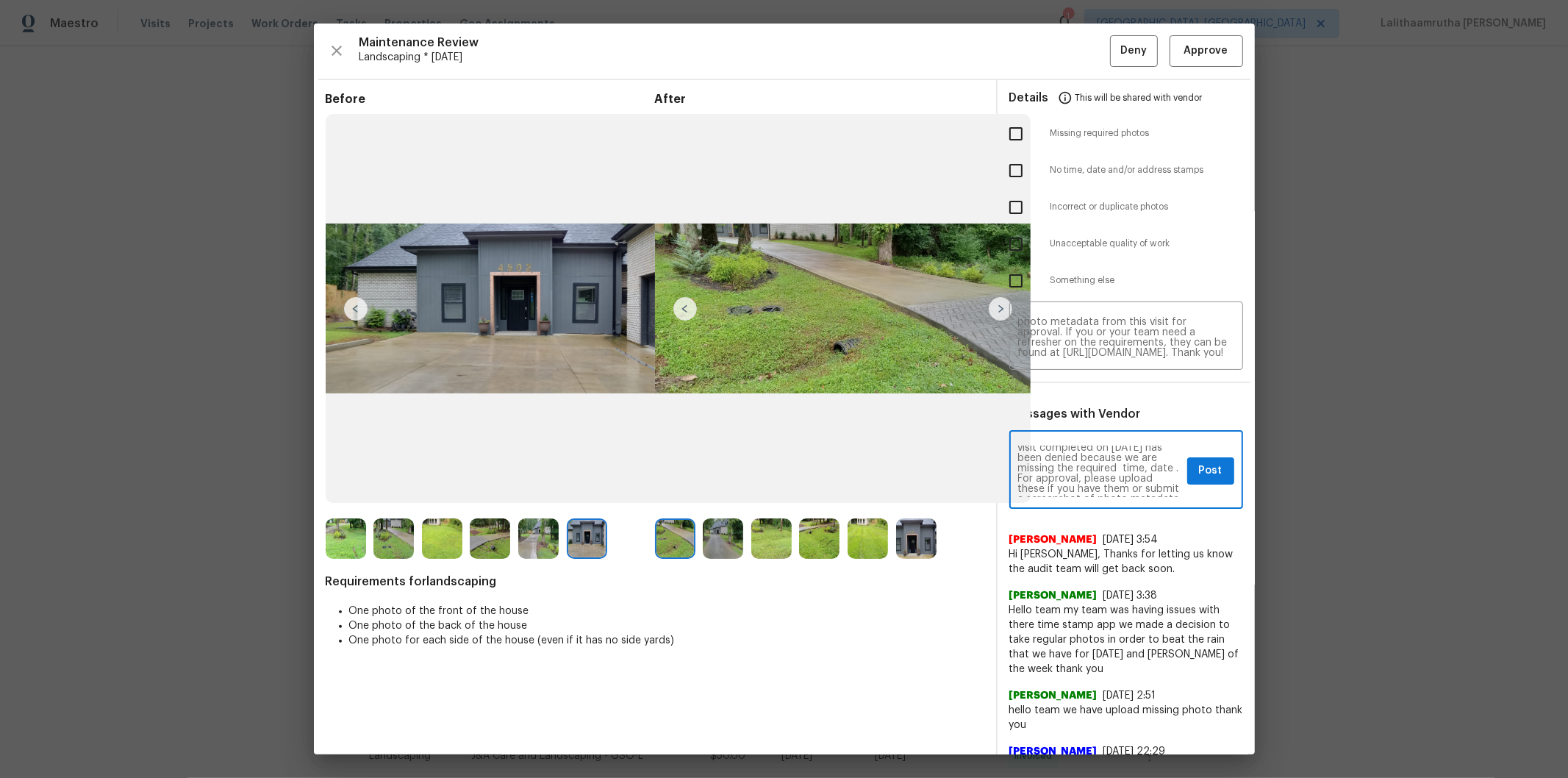
scroll to position [32, 0]
click at [1115, 466] on span "Post" at bounding box center [1211, 471] width 24 height 19
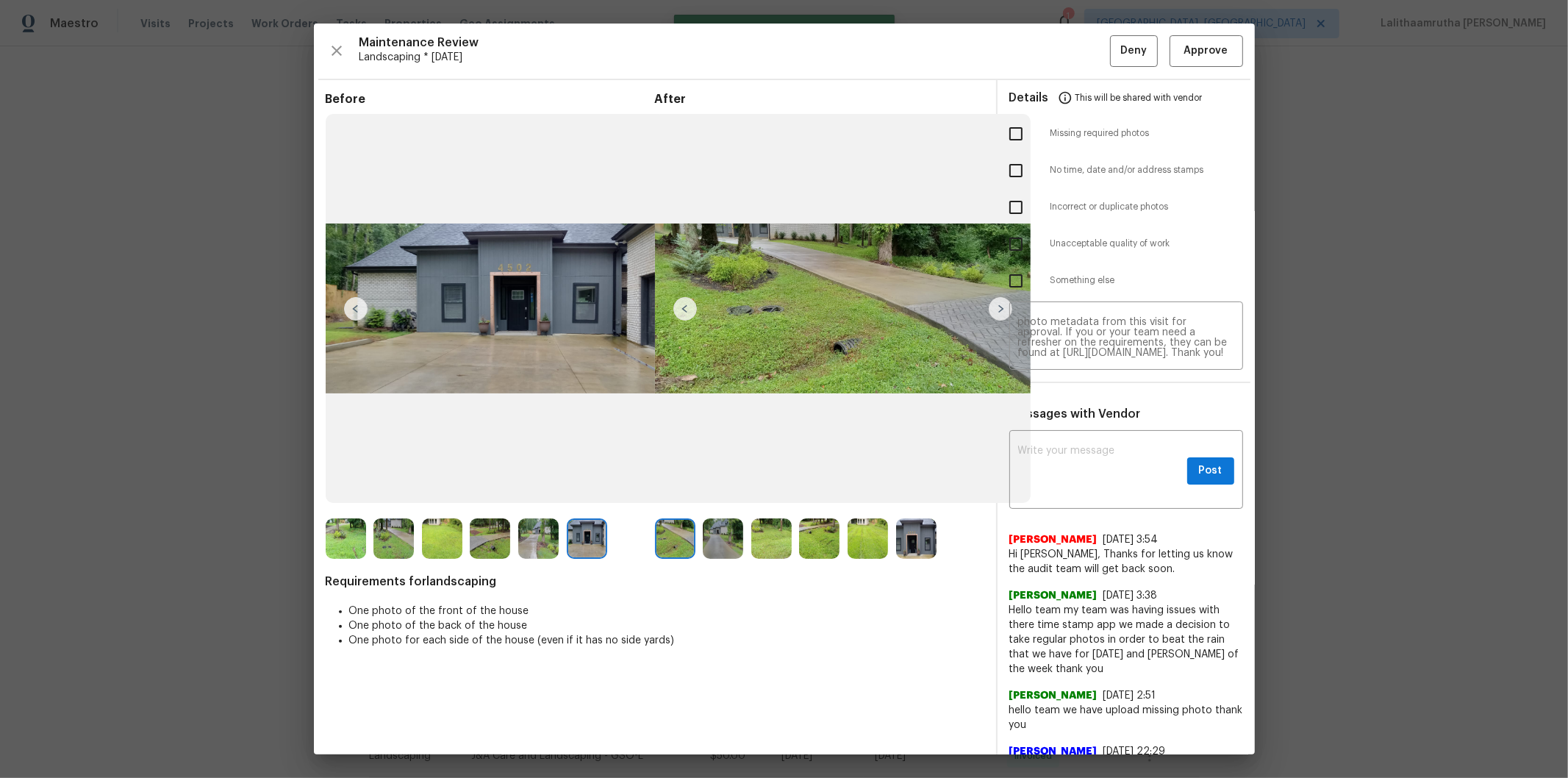
scroll to position [0, 0]
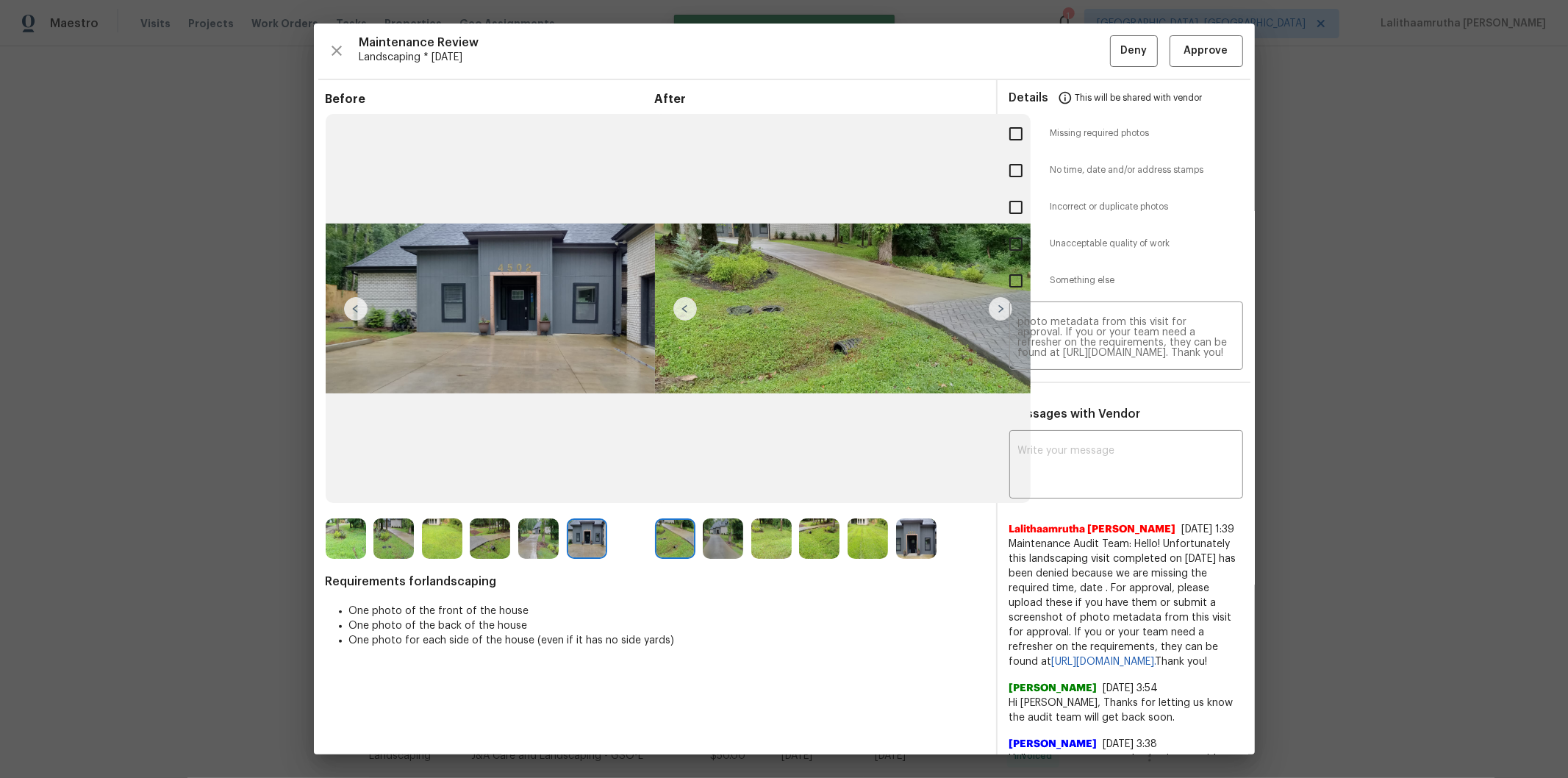
click at [1000, 167] on input "checkbox" at bounding box center [1016, 171] width 31 height 31
checkbox input "true"
click at [1115, 47] on span "Deny" at bounding box center [1133, 51] width 26 height 19
